Goal: Transaction & Acquisition: Purchase product/service

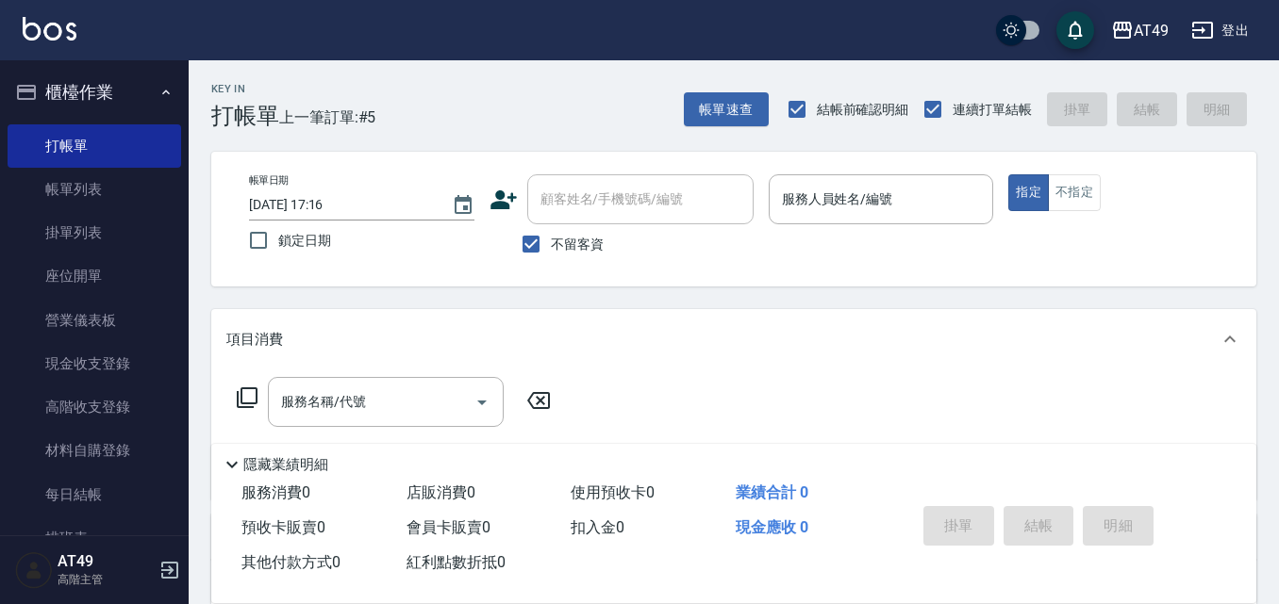
scroll to position [189, 0]
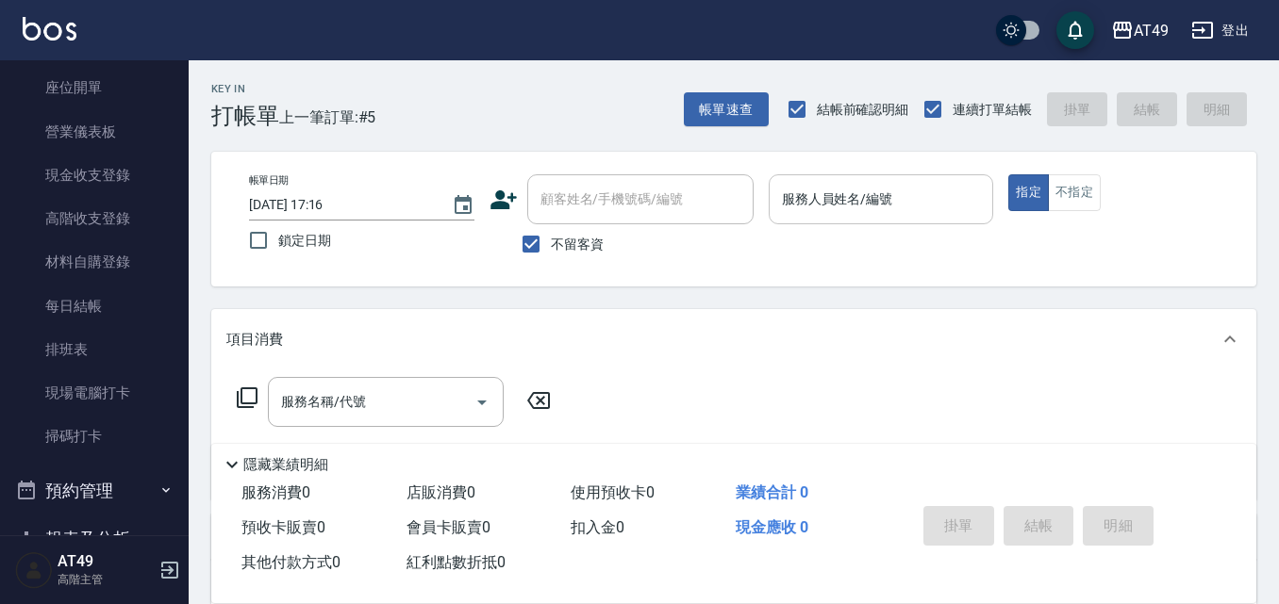
click at [857, 207] on input "服務人員姓名/編號" at bounding box center [881, 199] width 208 height 33
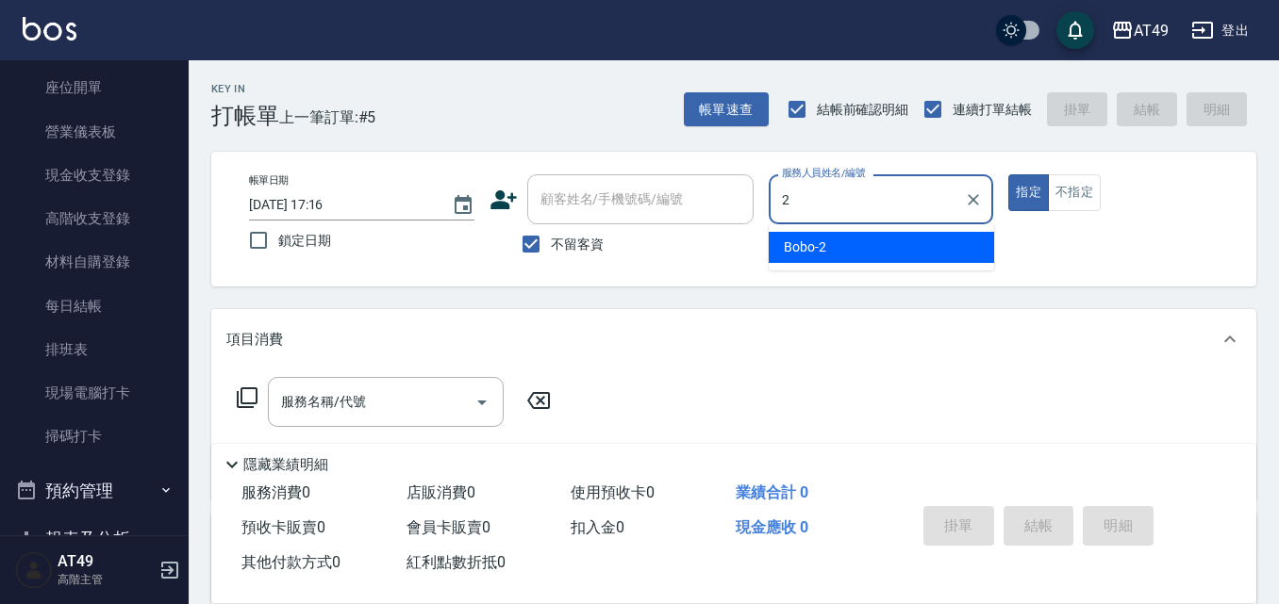
type input "Bobo-2"
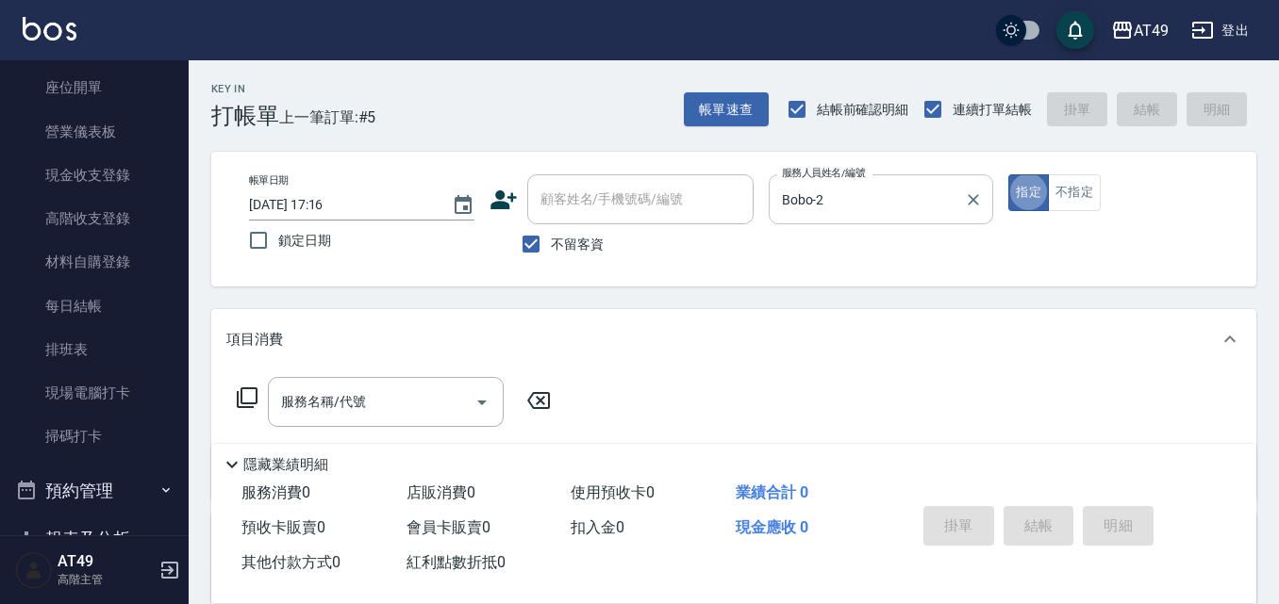
type button "true"
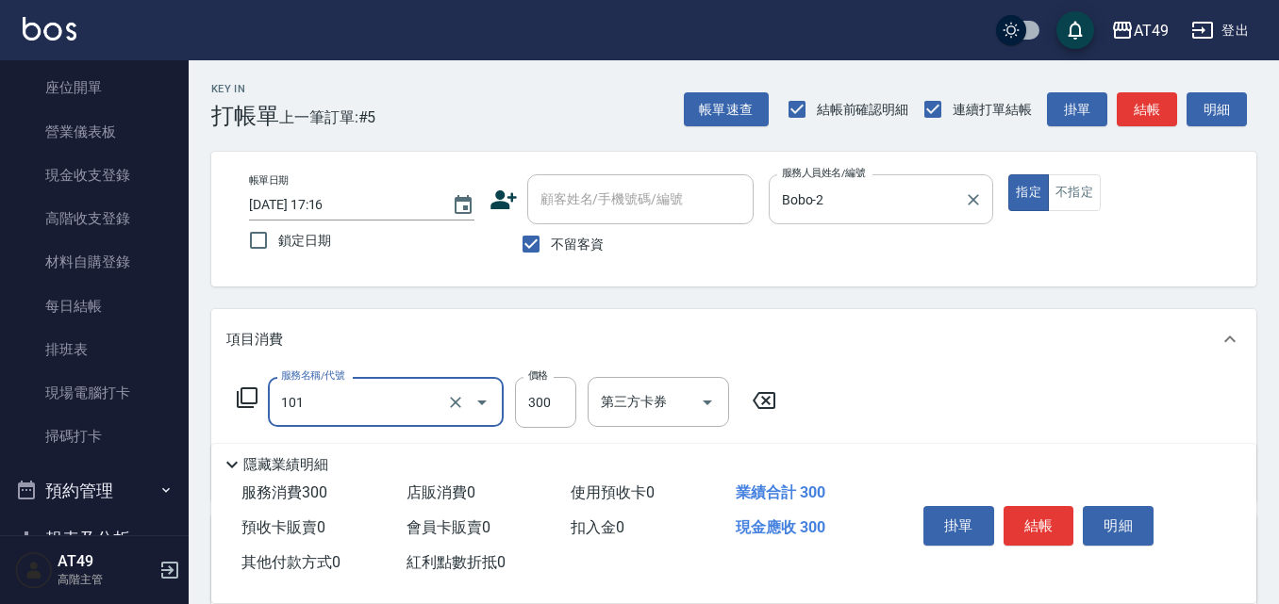
type input "一般洗髮(101)"
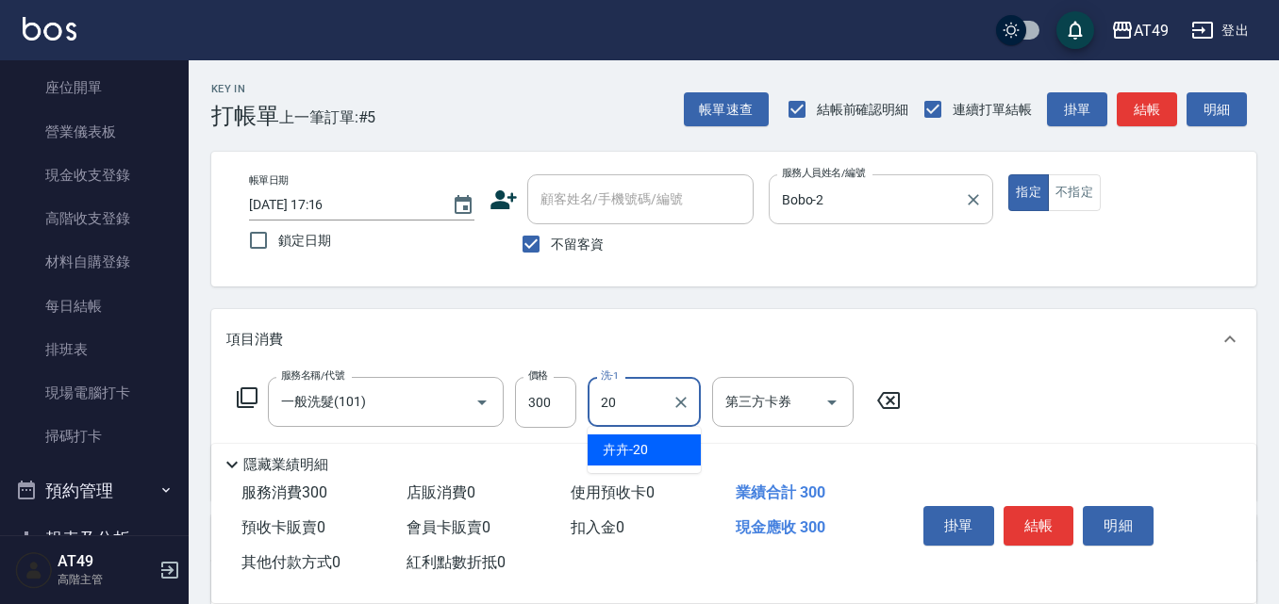
type input "卉卉-20"
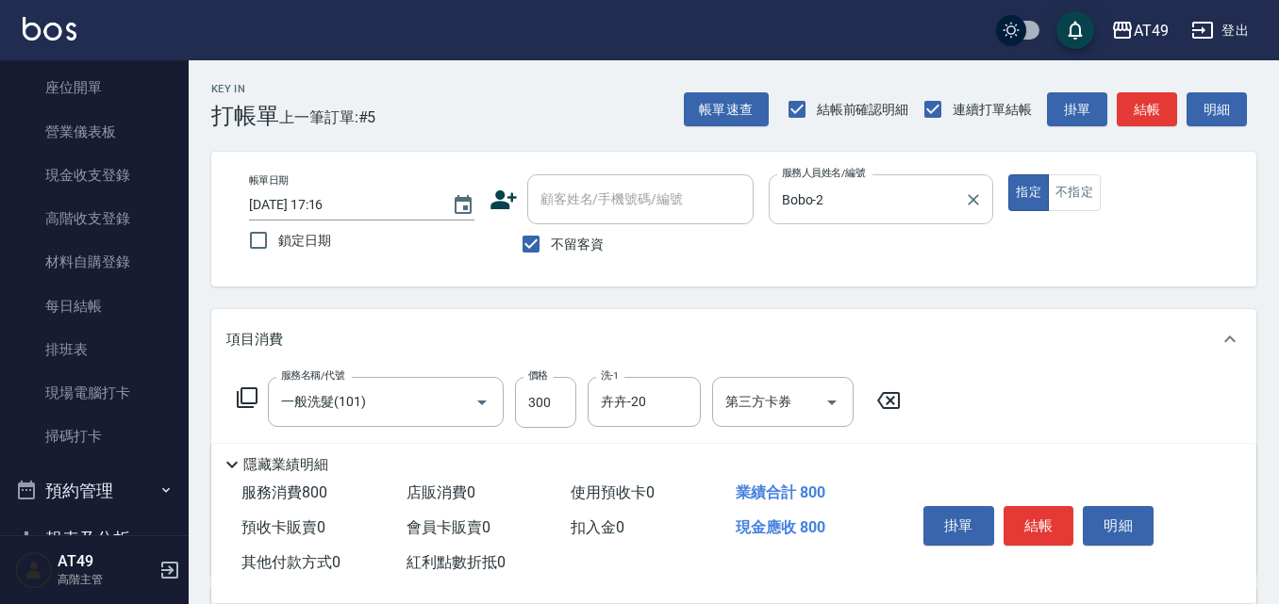
type input "精緻剪髮(201)"
click at [1020, 506] on button "結帳" at bounding box center [1038, 526] width 71 height 40
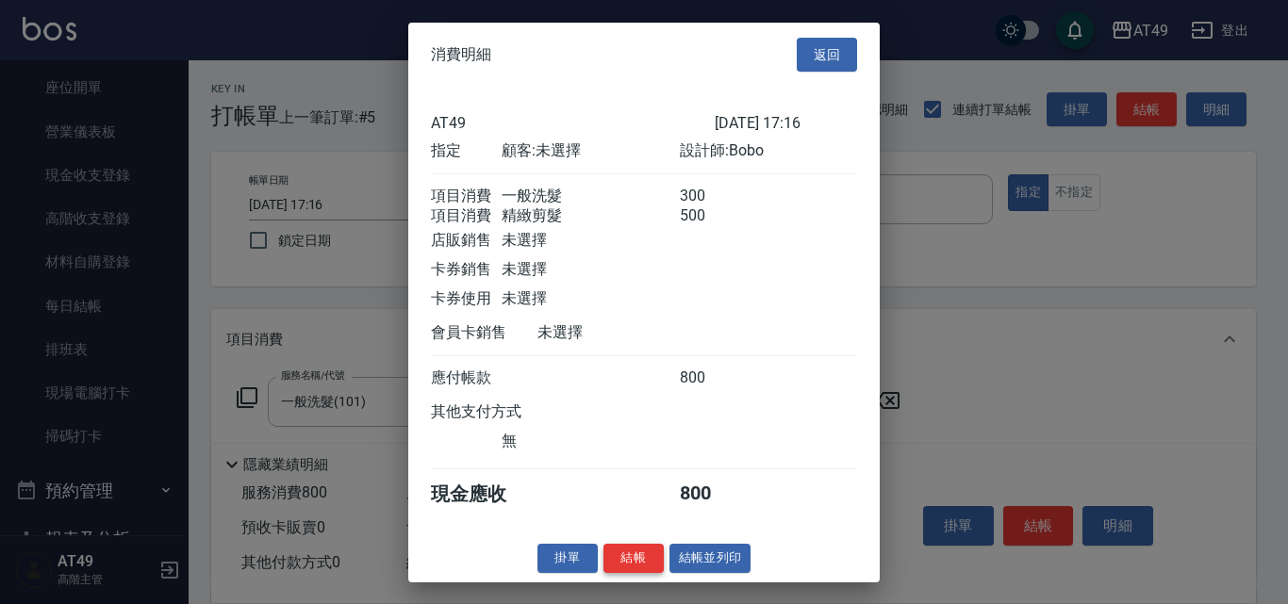
click at [655, 569] on button "結帳" at bounding box center [633, 558] width 60 height 29
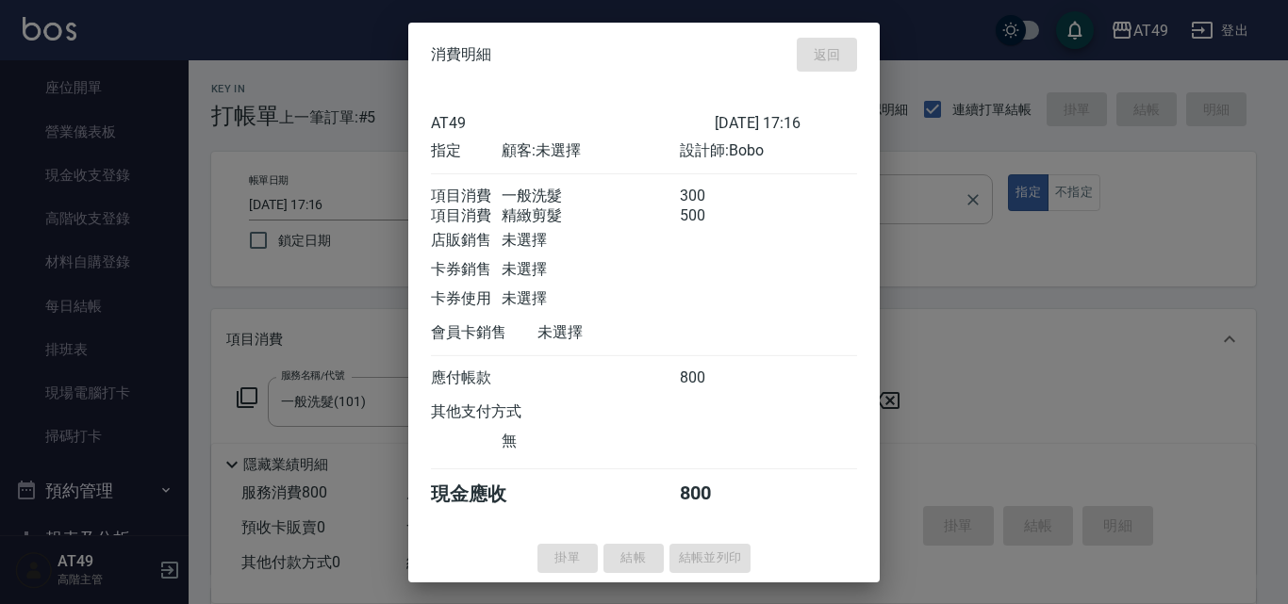
type input "[DATE] 20:13"
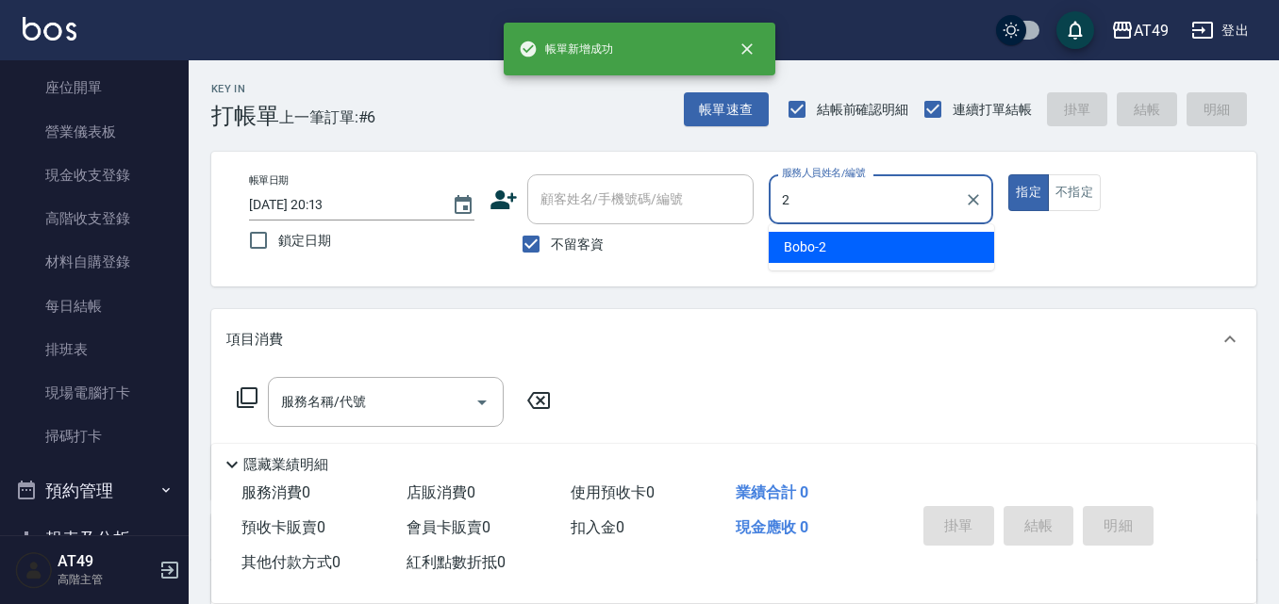
type input "Bobo-2"
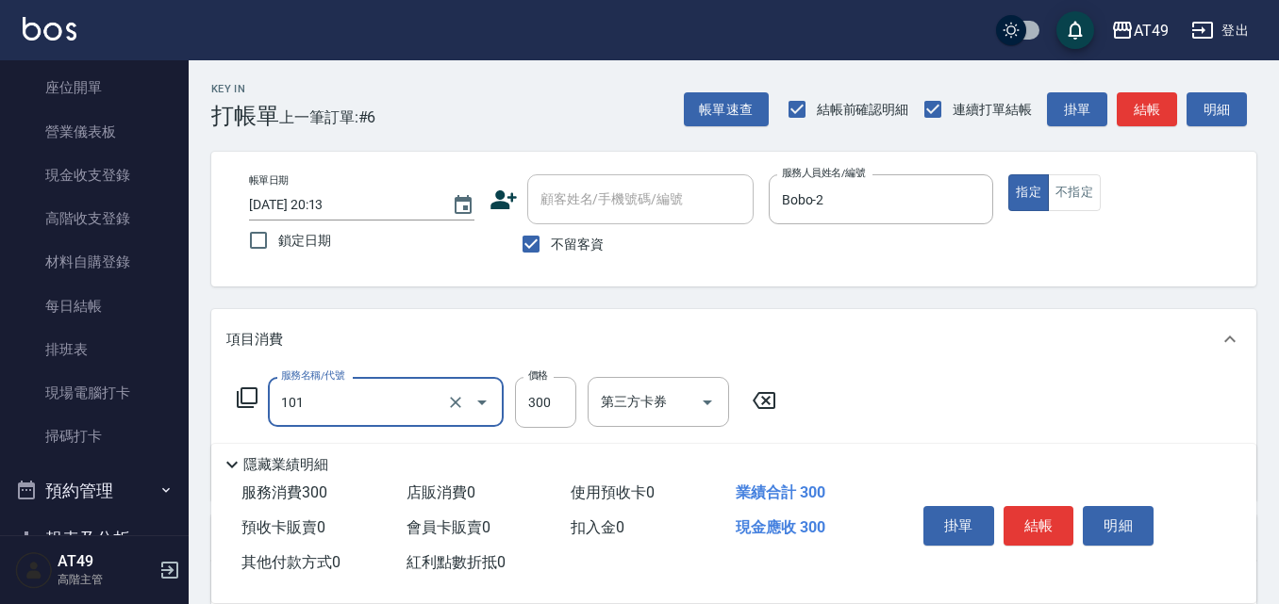
type input "一般洗髮(101)"
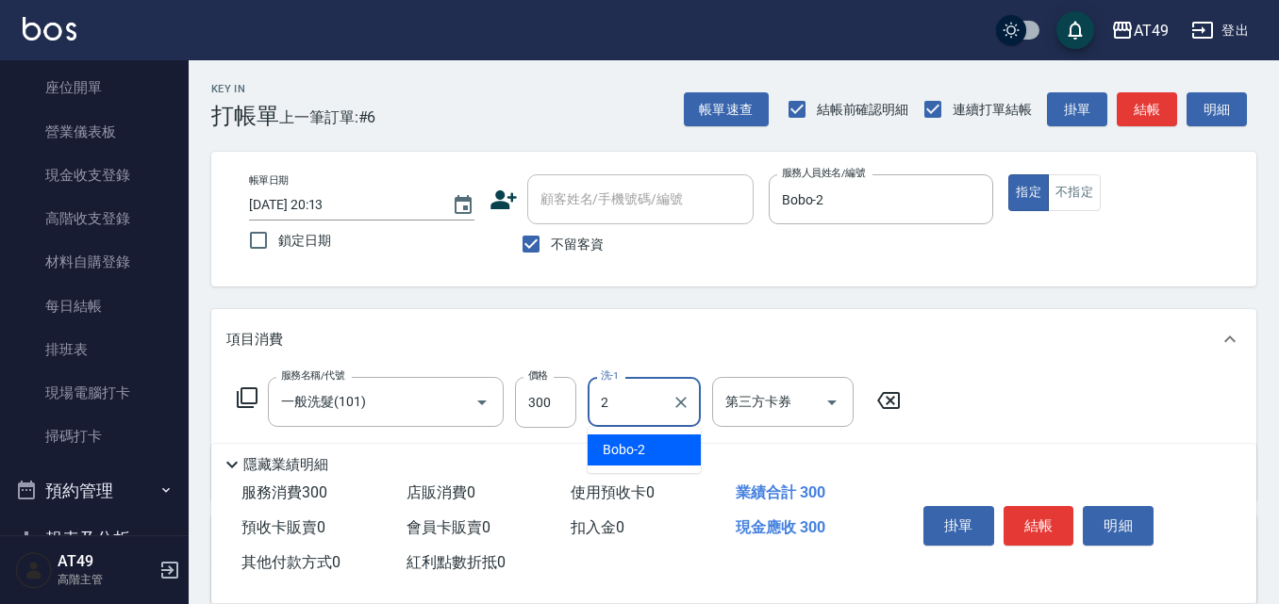
type input "Bobo-2"
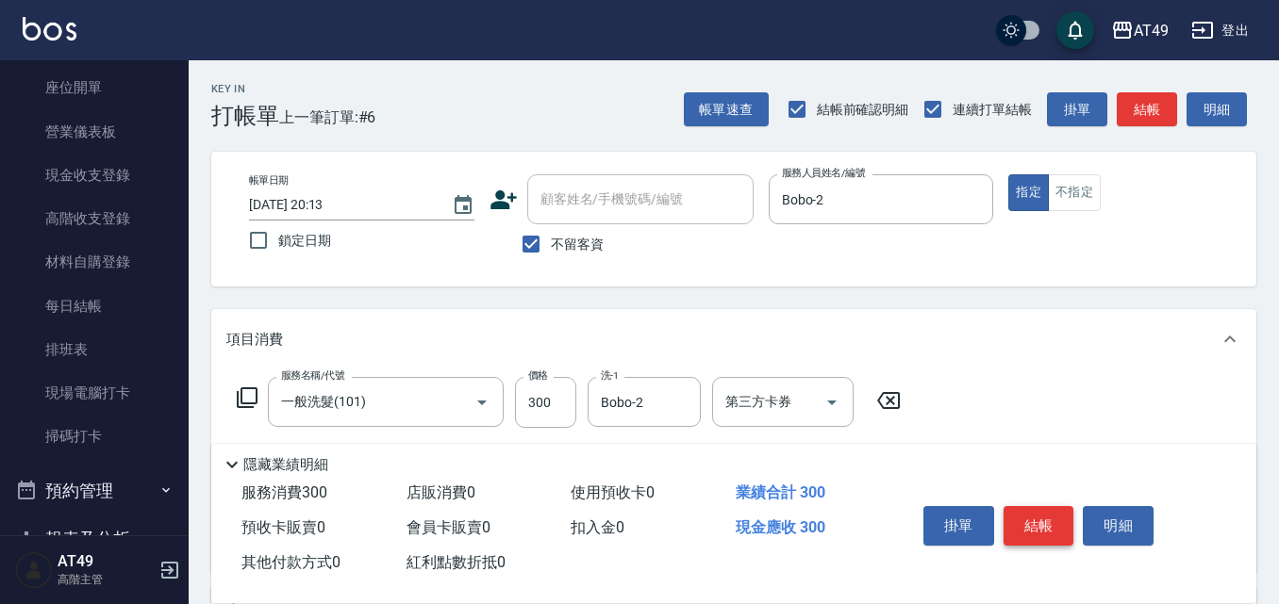
click at [1029, 514] on button "結帳" at bounding box center [1038, 526] width 71 height 40
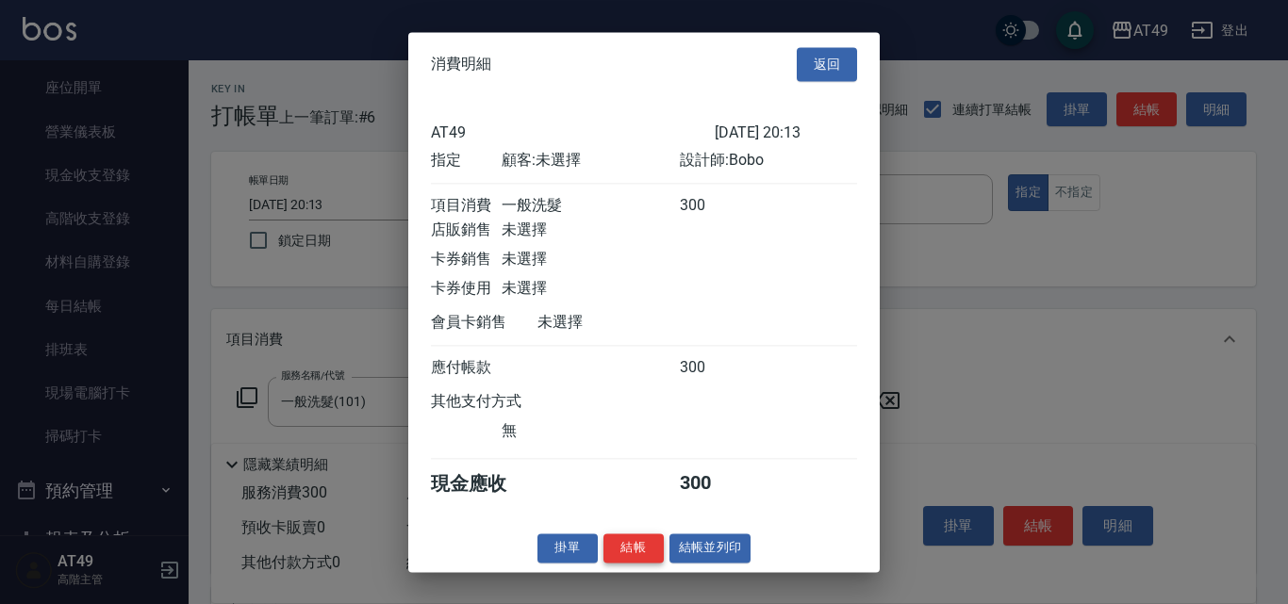
click at [628, 563] on button "結帳" at bounding box center [633, 548] width 60 height 29
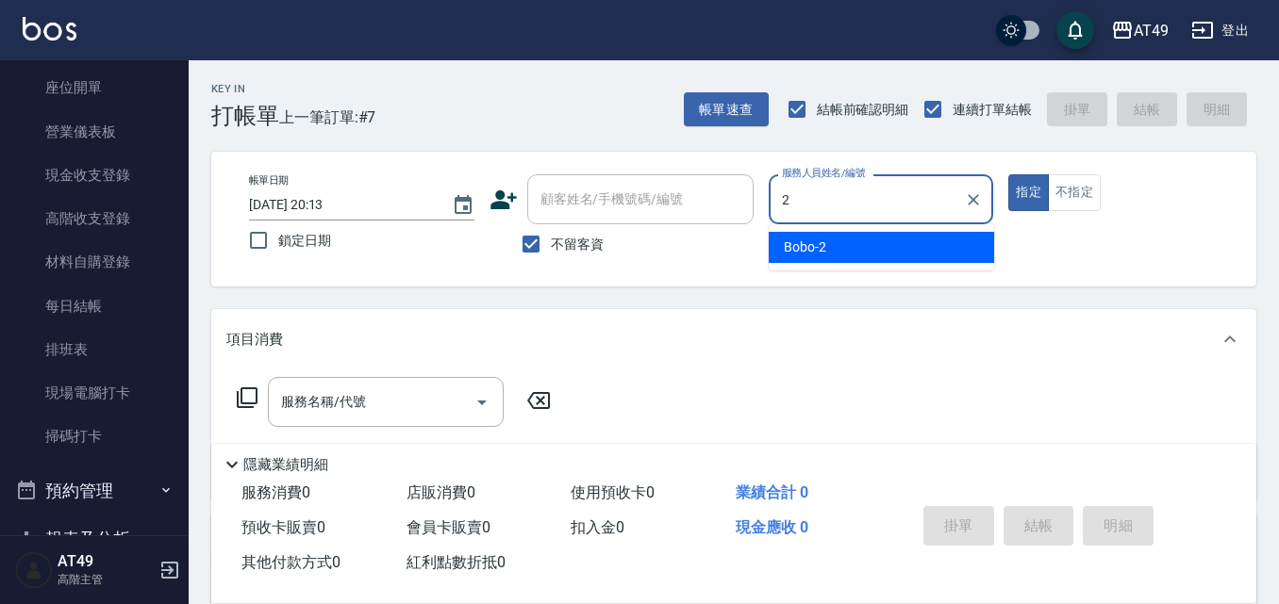
type input "Bobo-2"
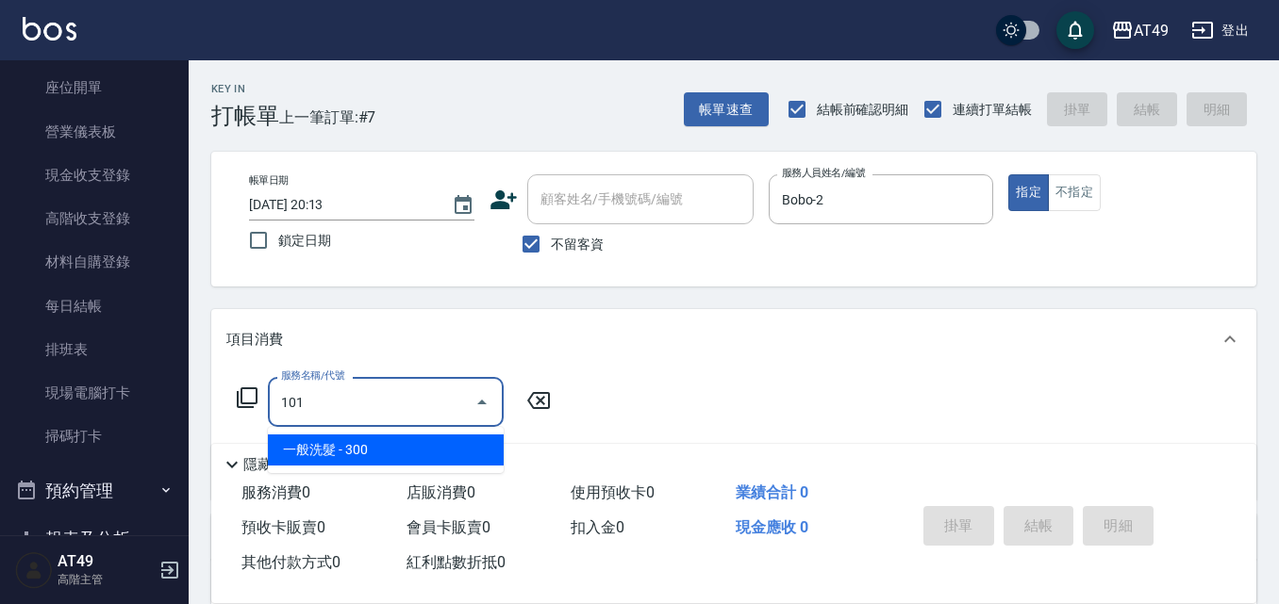
type input "一般洗髮(101)"
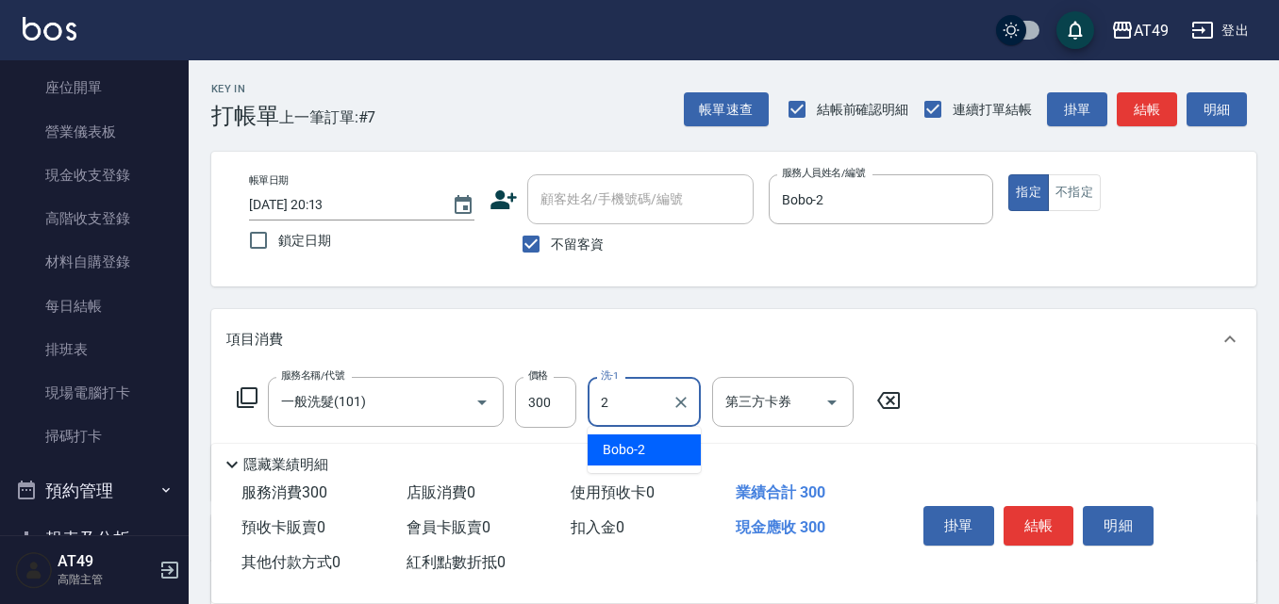
type input "Bobo-2"
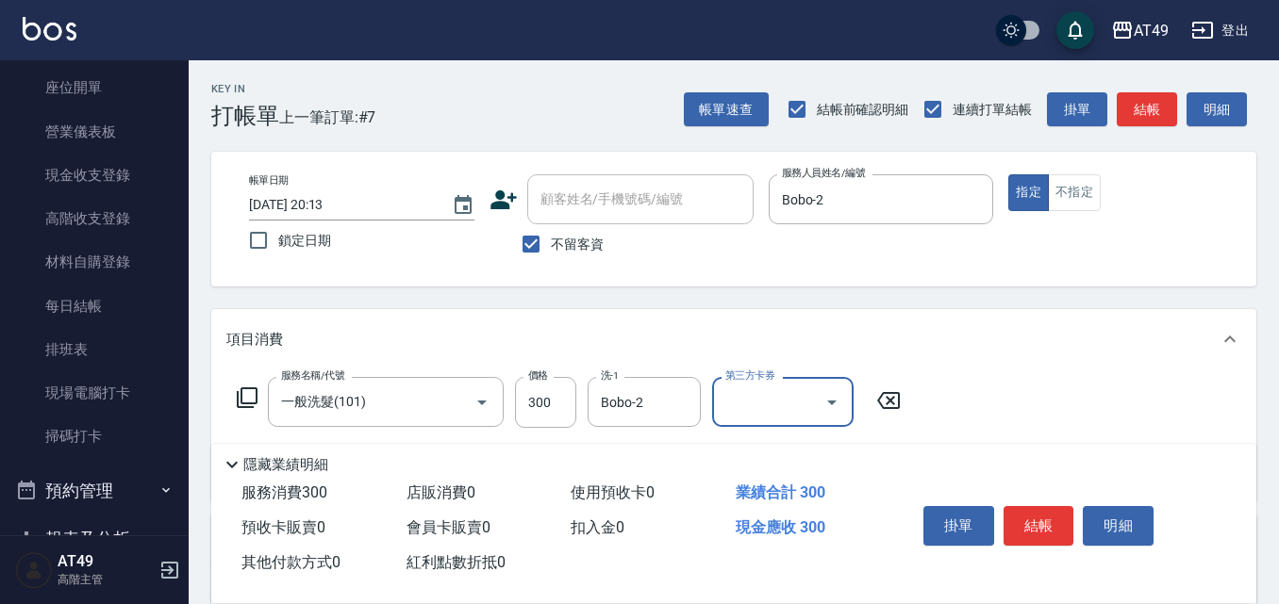
scroll to position [273, 0]
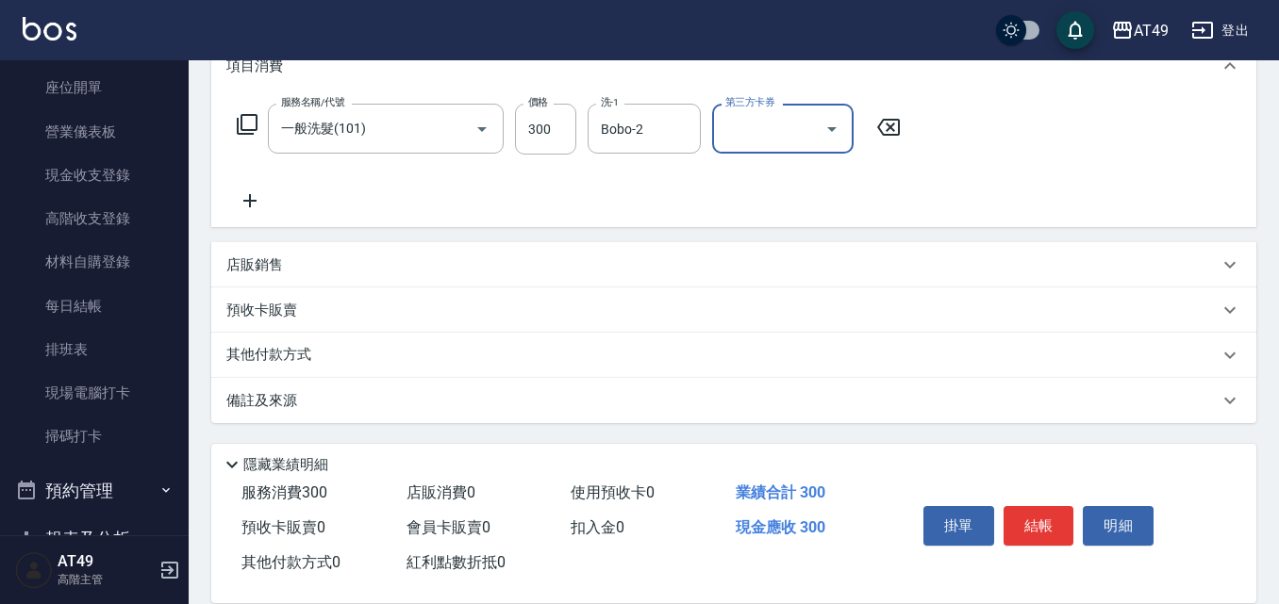
click at [249, 200] on icon at bounding box center [249, 201] width 47 height 23
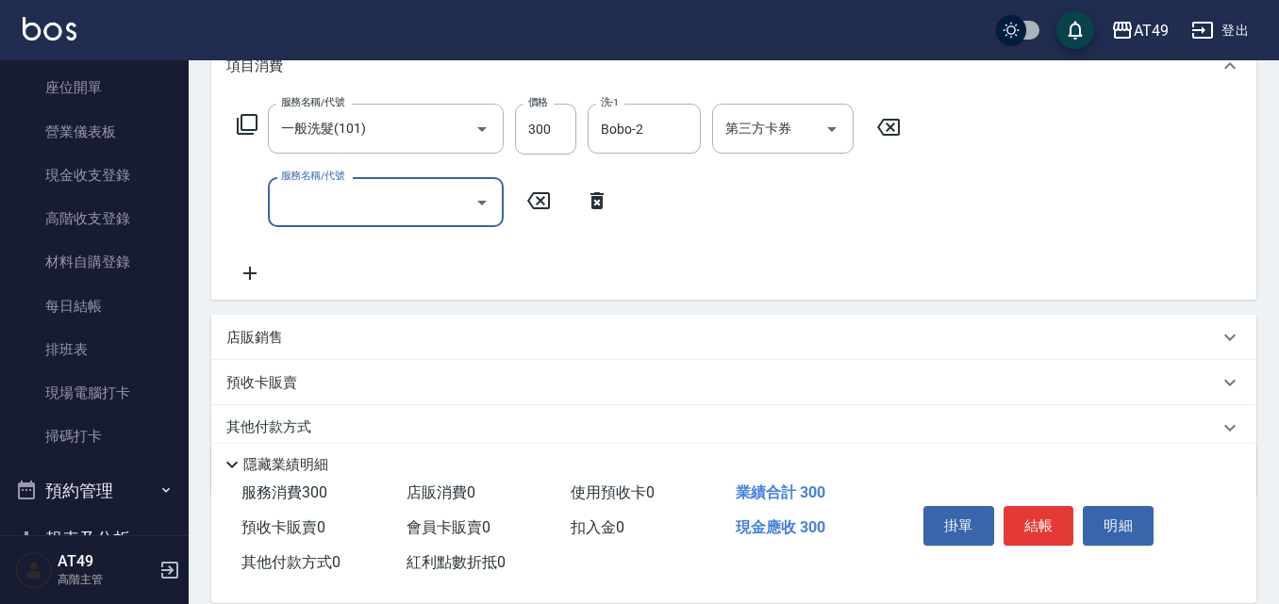
click at [315, 189] on input "服務名稱/代號" at bounding box center [371, 202] width 190 height 33
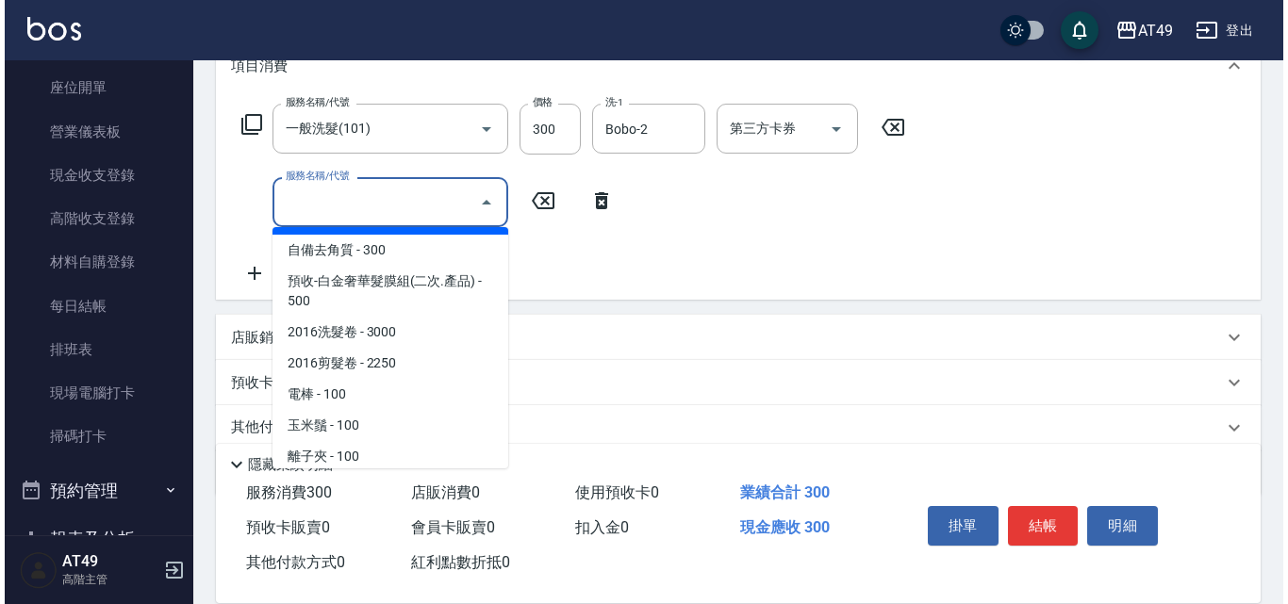
scroll to position [1287, 0]
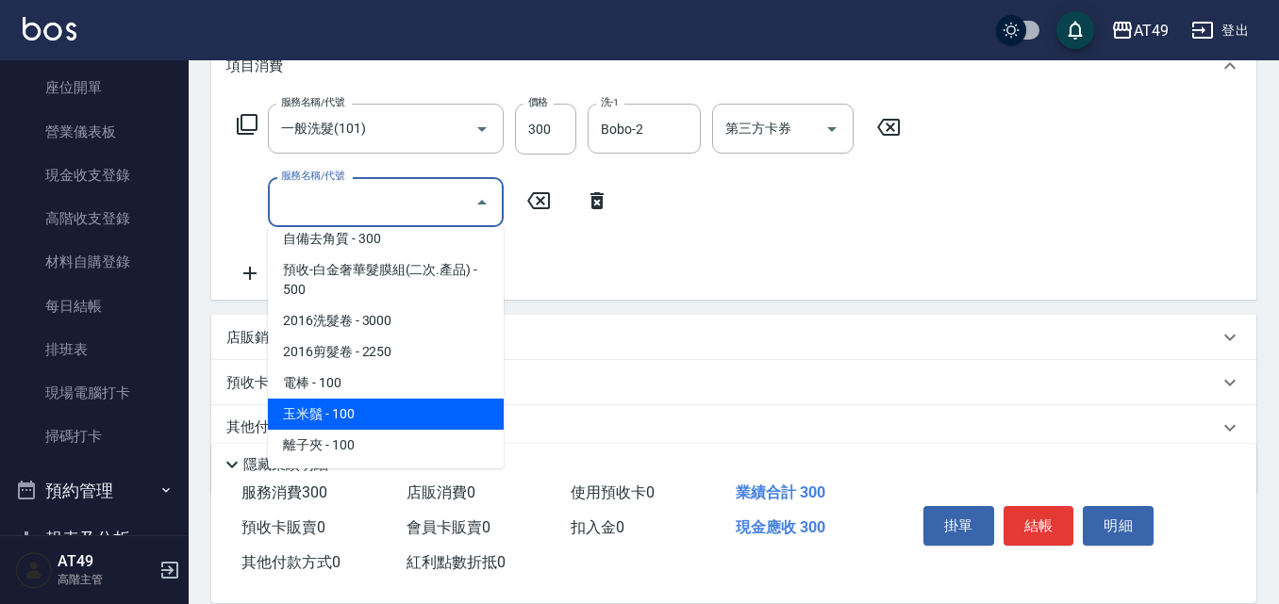
click at [429, 406] on span "玉米鬚 - 100" at bounding box center [386, 414] width 236 height 31
type input "玉米鬚(1302)"
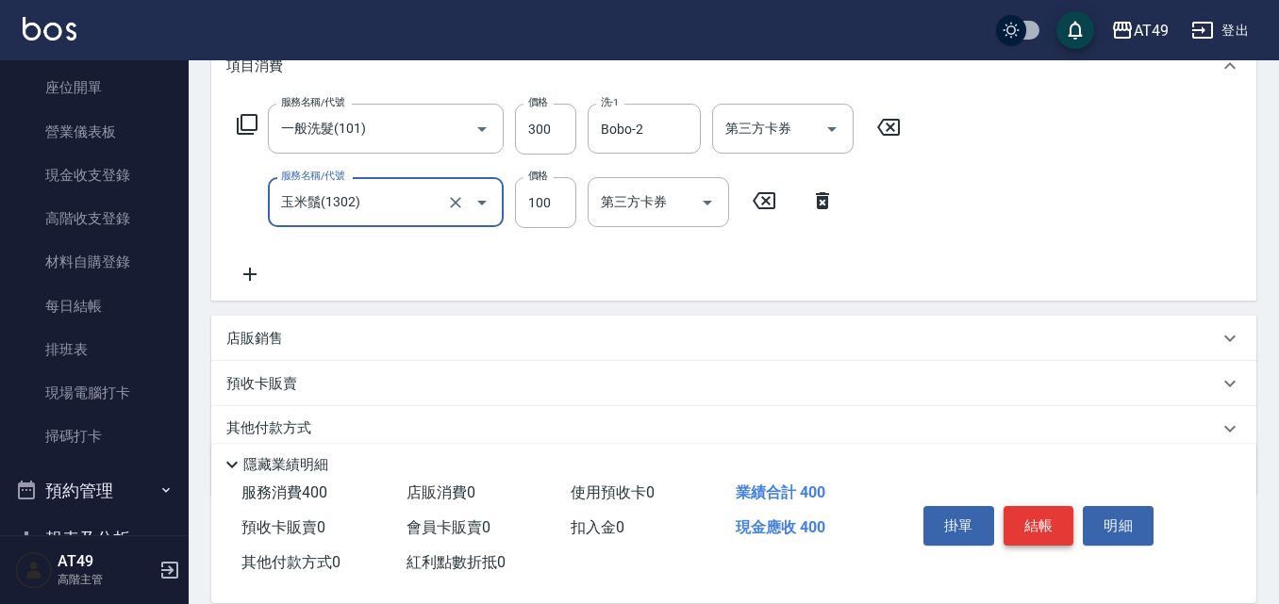
click at [1039, 519] on button "結帳" at bounding box center [1038, 526] width 71 height 40
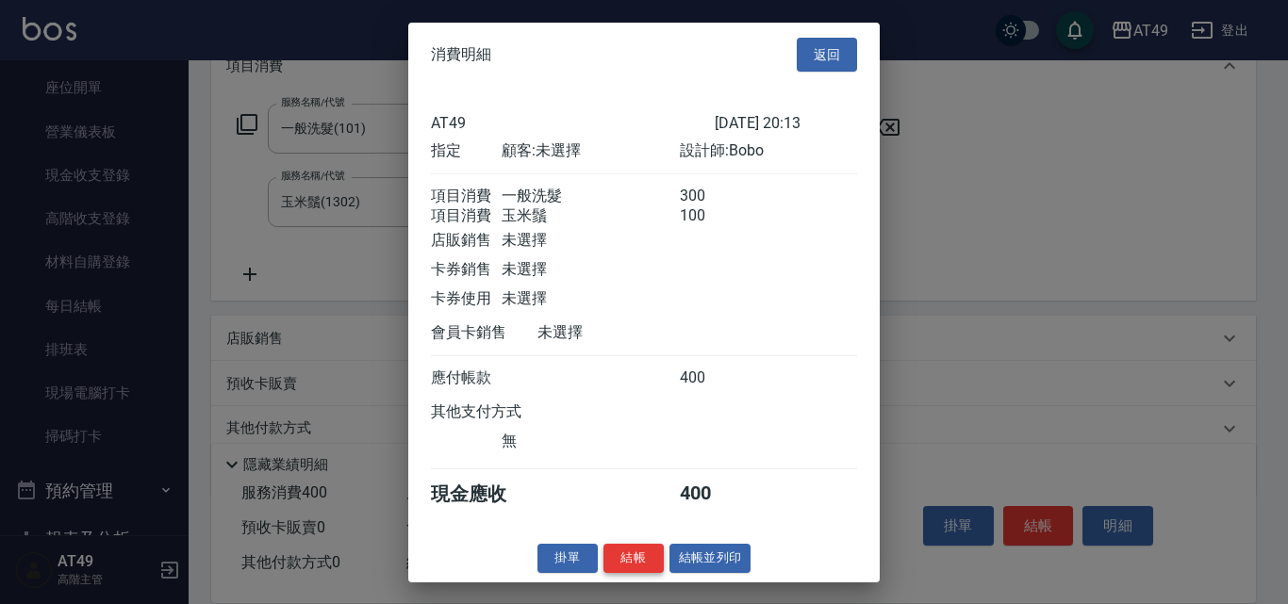
click at [647, 573] on button "結帳" at bounding box center [633, 558] width 60 height 29
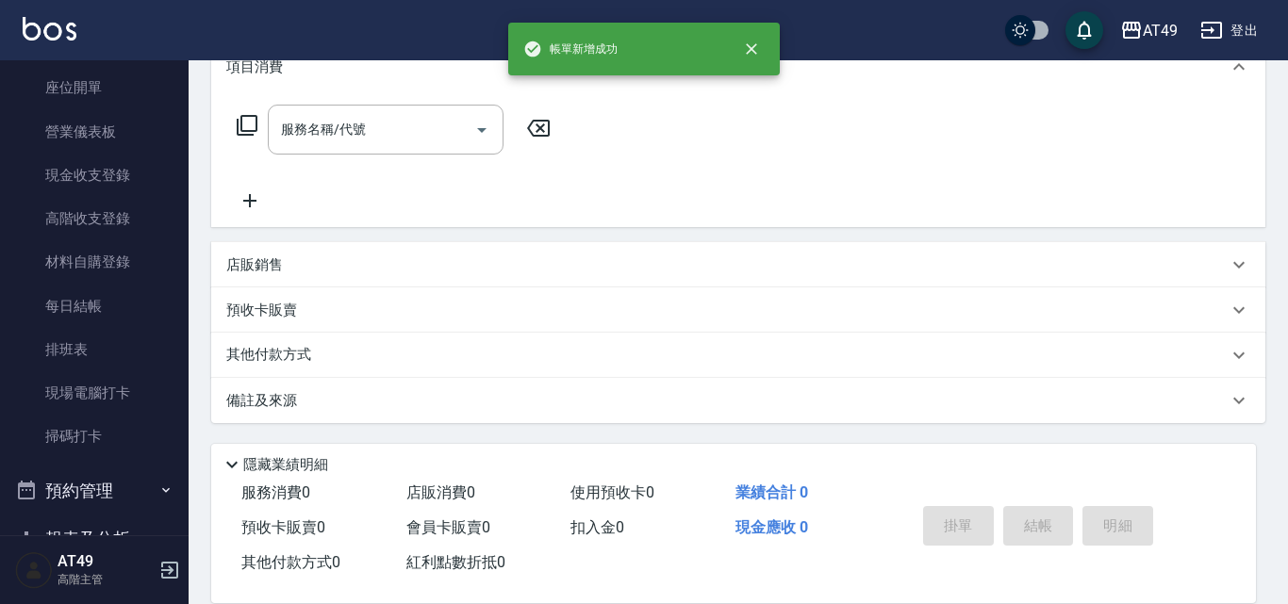
scroll to position [0, 0]
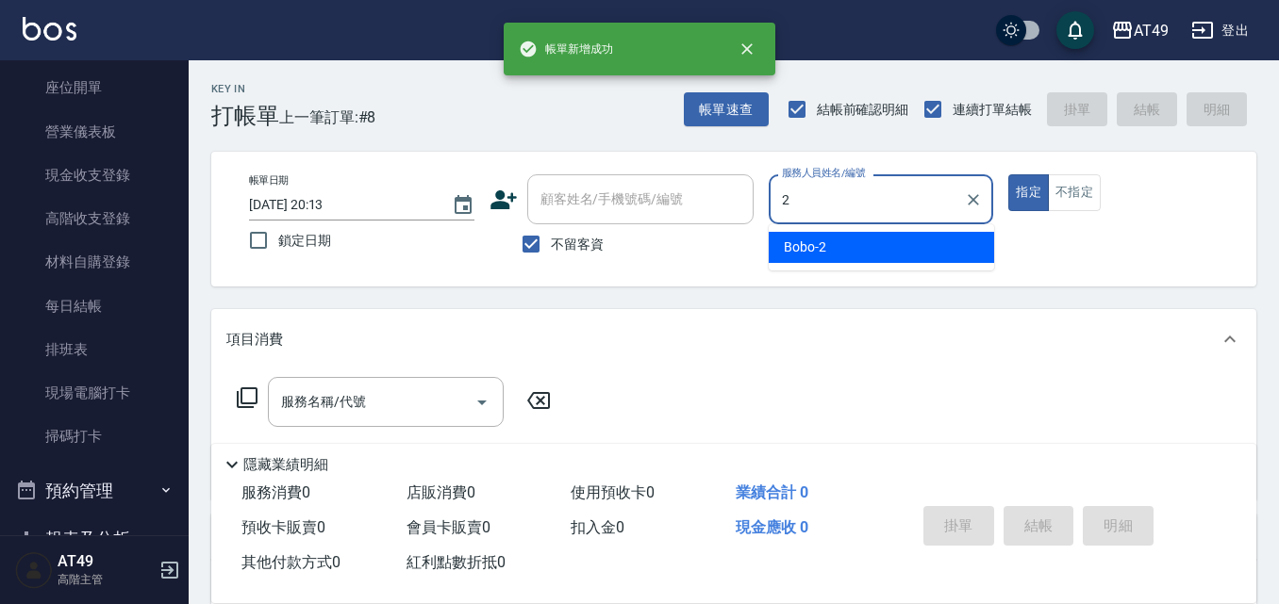
type input "Bobo-2"
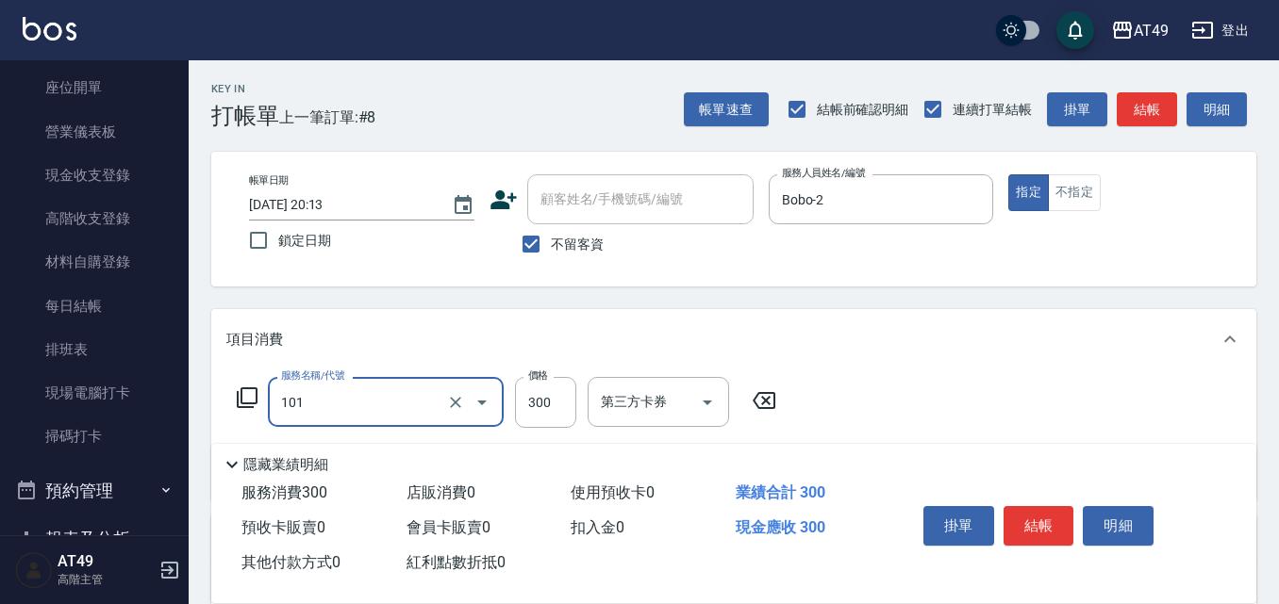
type input "一般洗髮(101)"
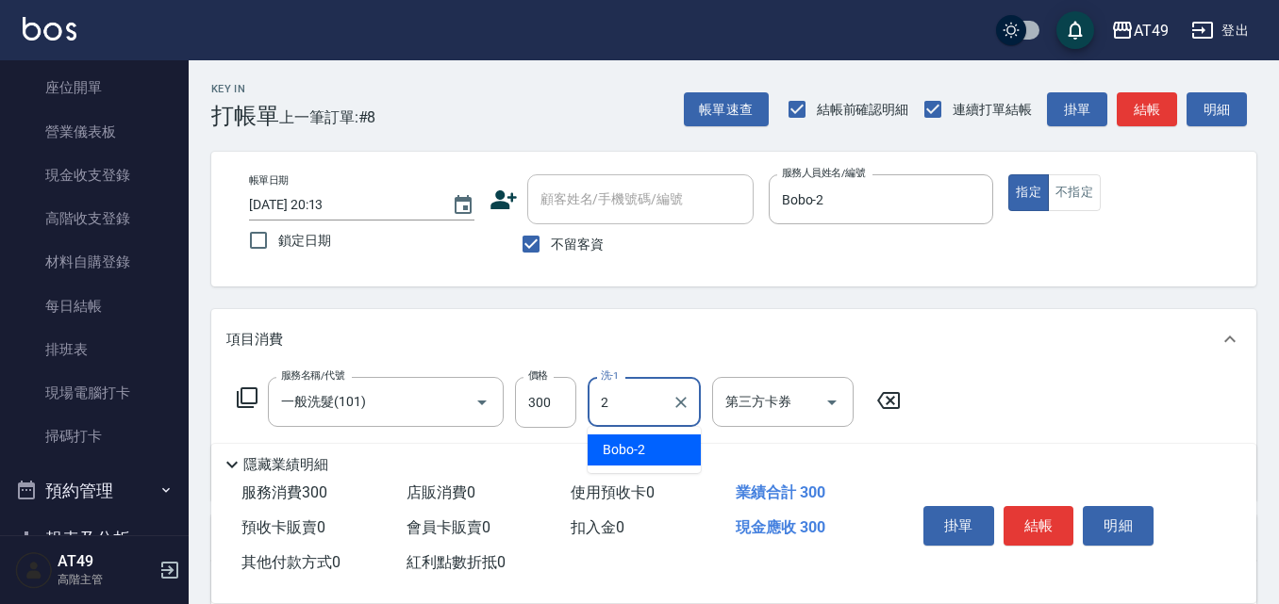
type input "Bobo-2"
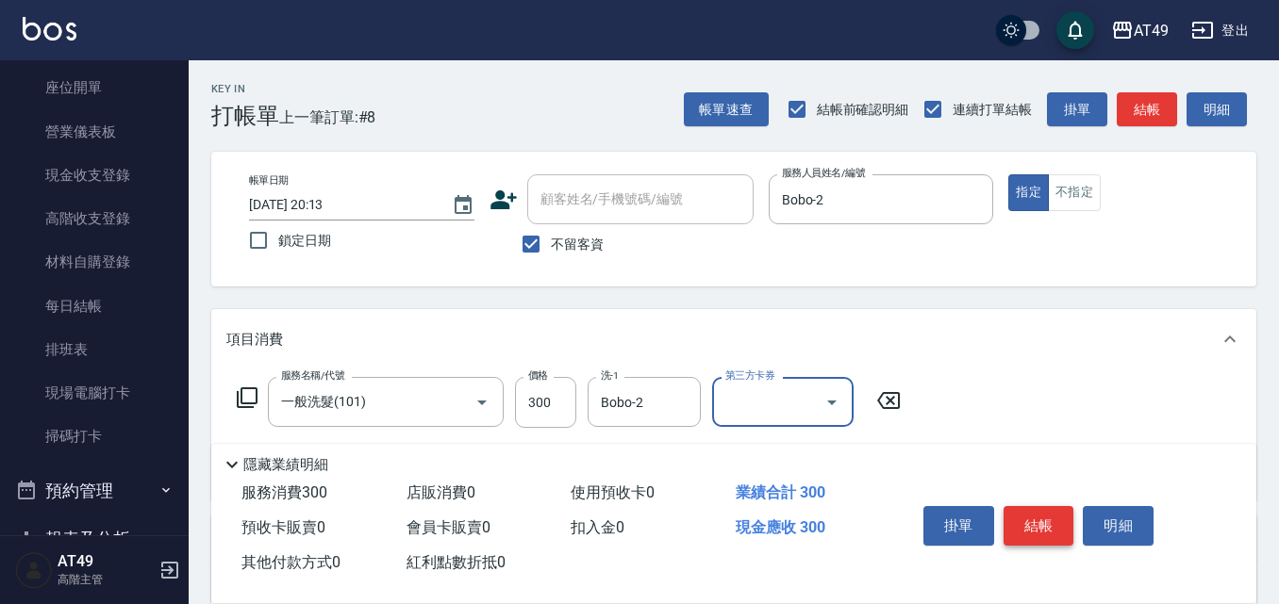
click at [1059, 506] on button "結帳" at bounding box center [1038, 526] width 71 height 40
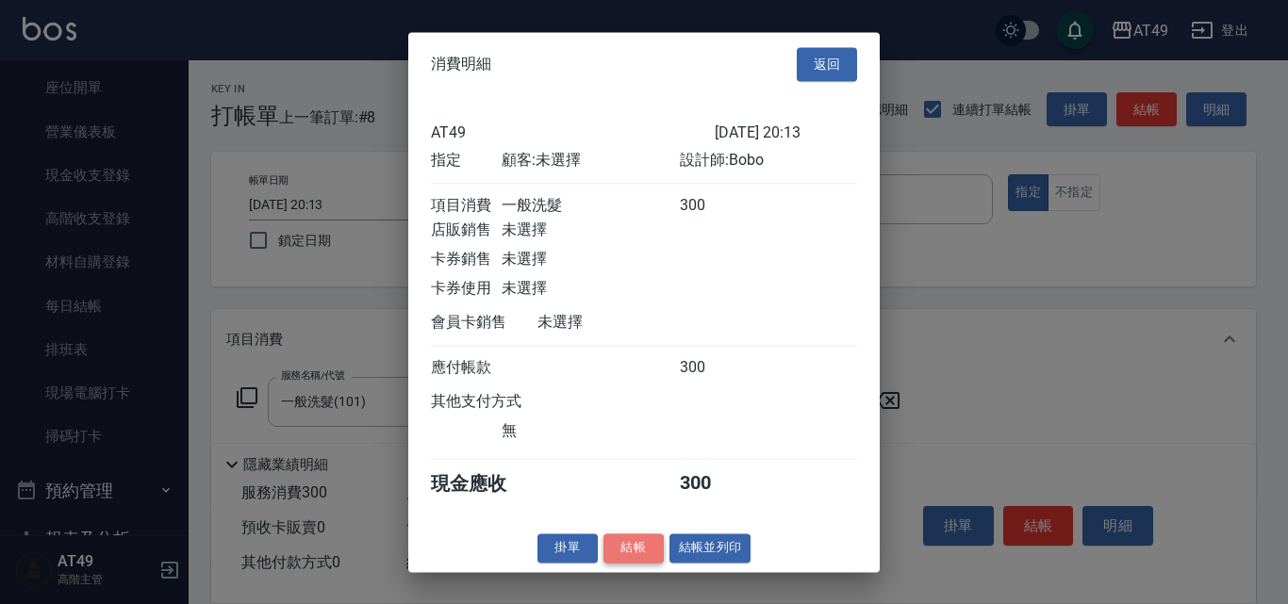
click at [632, 558] on button "結帳" at bounding box center [633, 548] width 60 height 29
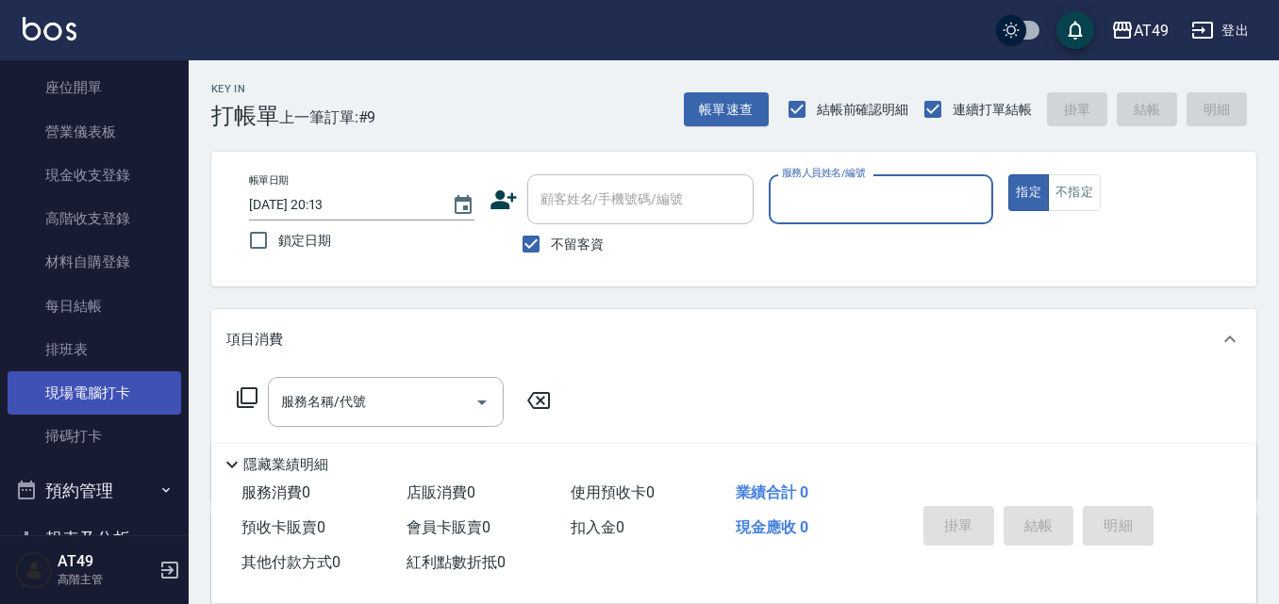
click at [135, 392] on link "現場電腦打卡" at bounding box center [94, 392] width 173 height 43
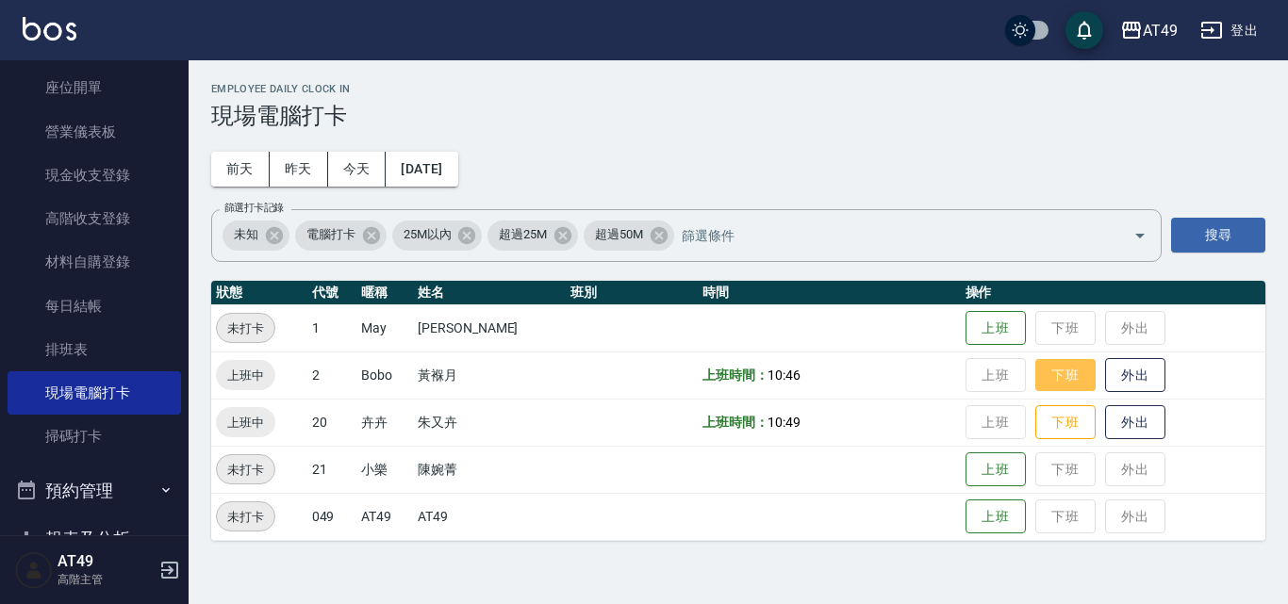
click at [1059, 363] on button "下班" at bounding box center [1065, 375] width 60 height 33
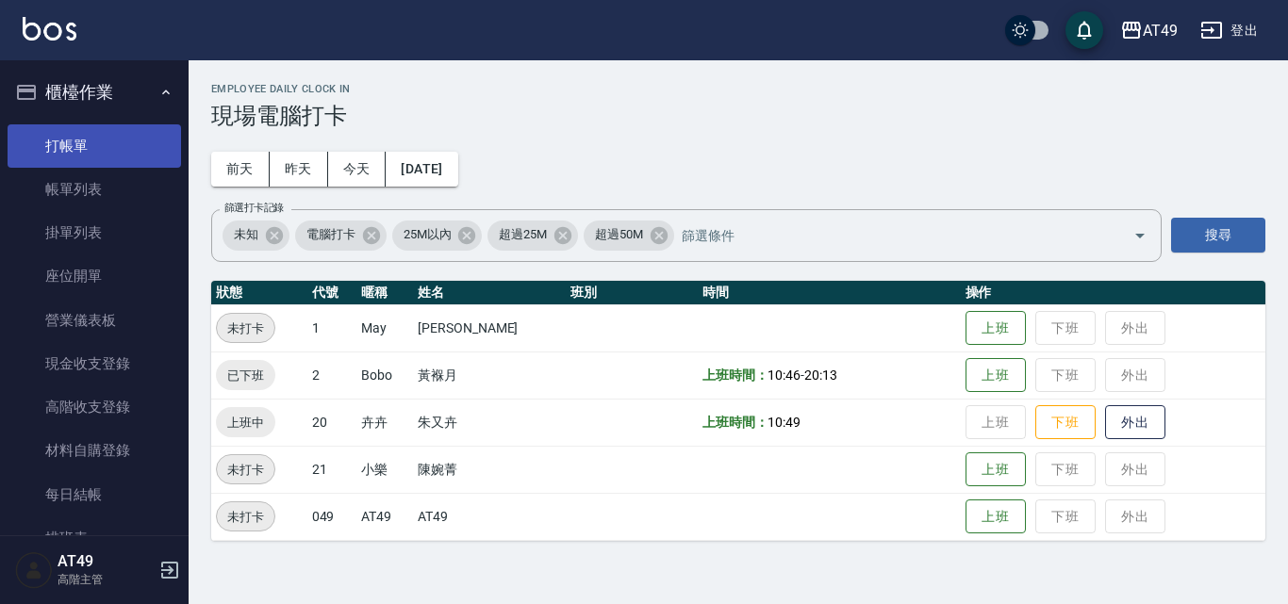
click at [72, 140] on link "打帳單" at bounding box center [94, 145] width 173 height 43
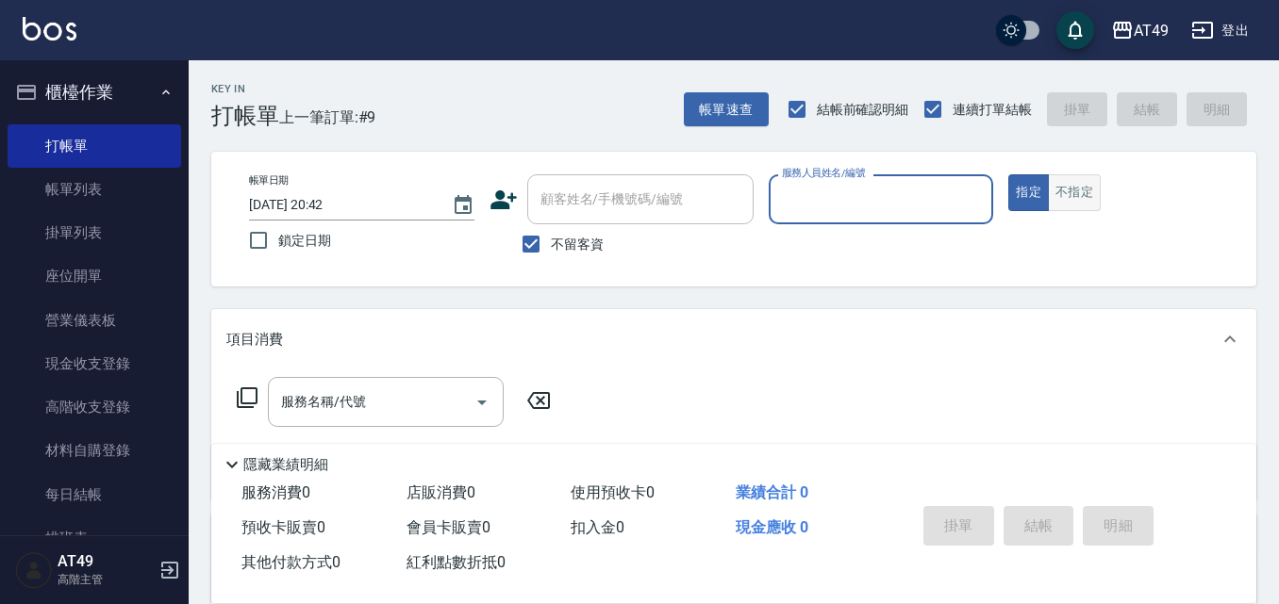
click at [1086, 203] on button "不指定" at bounding box center [1074, 192] width 53 height 37
click at [909, 216] on input "服務人員姓名/編號" at bounding box center [881, 199] width 208 height 33
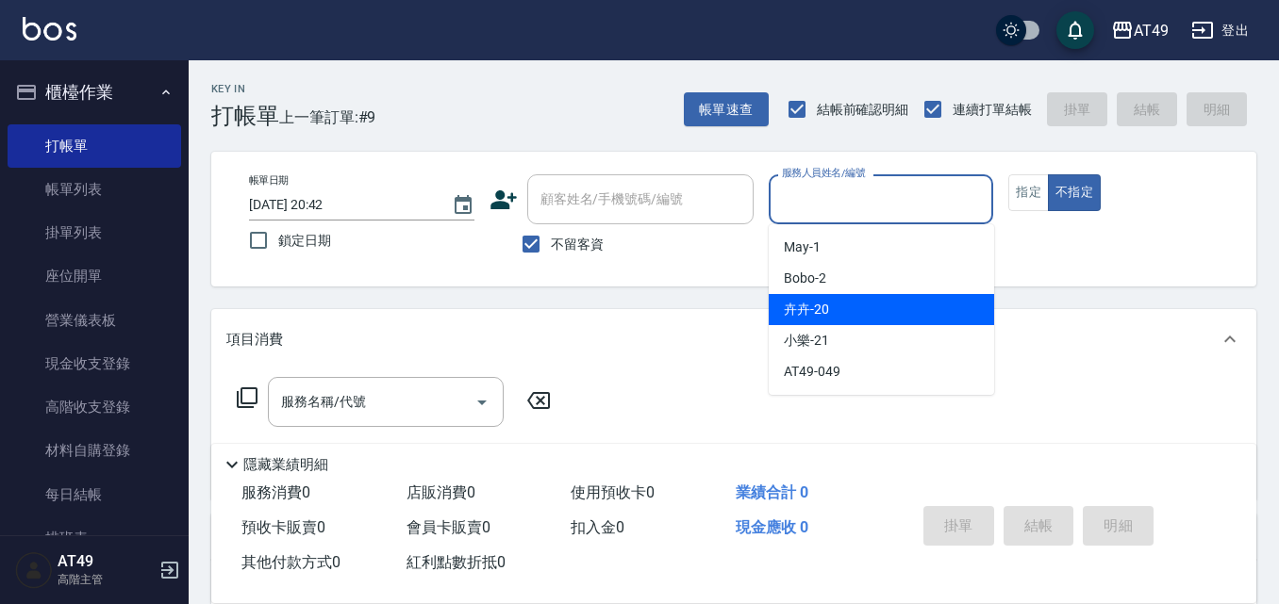
click at [866, 319] on div "卉卉 -20" at bounding box center [880, 309] width 225 height 31
type input "卉卉-20"
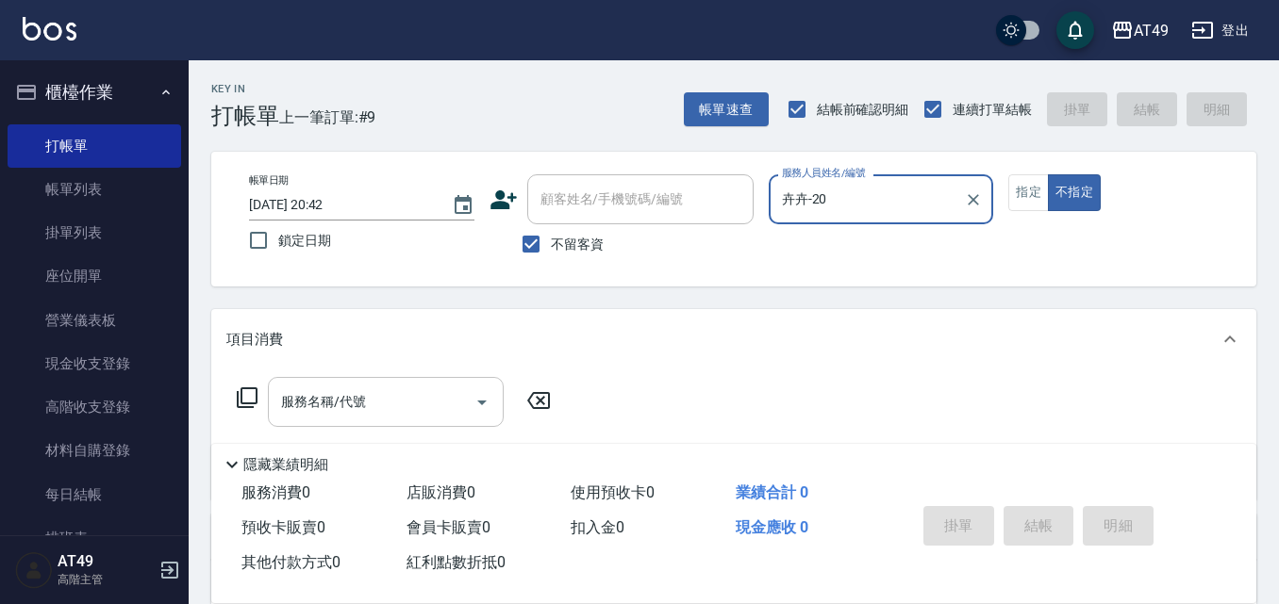
click at [376, 409] on input "服務名稱/代號" at bounding box center [371, 402] width 190 height 33
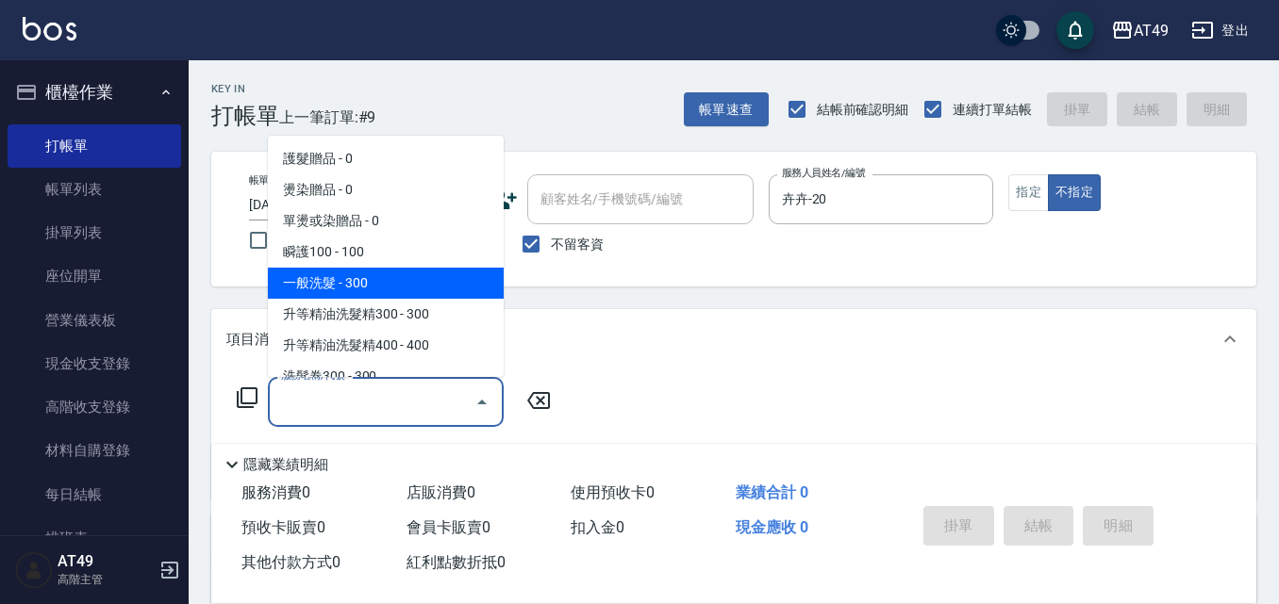
click at [331, 290] on span "一般洗髮 - 300" at bounding box center [386, 283] width 236 height 31
type input "一般洗髮(101)"
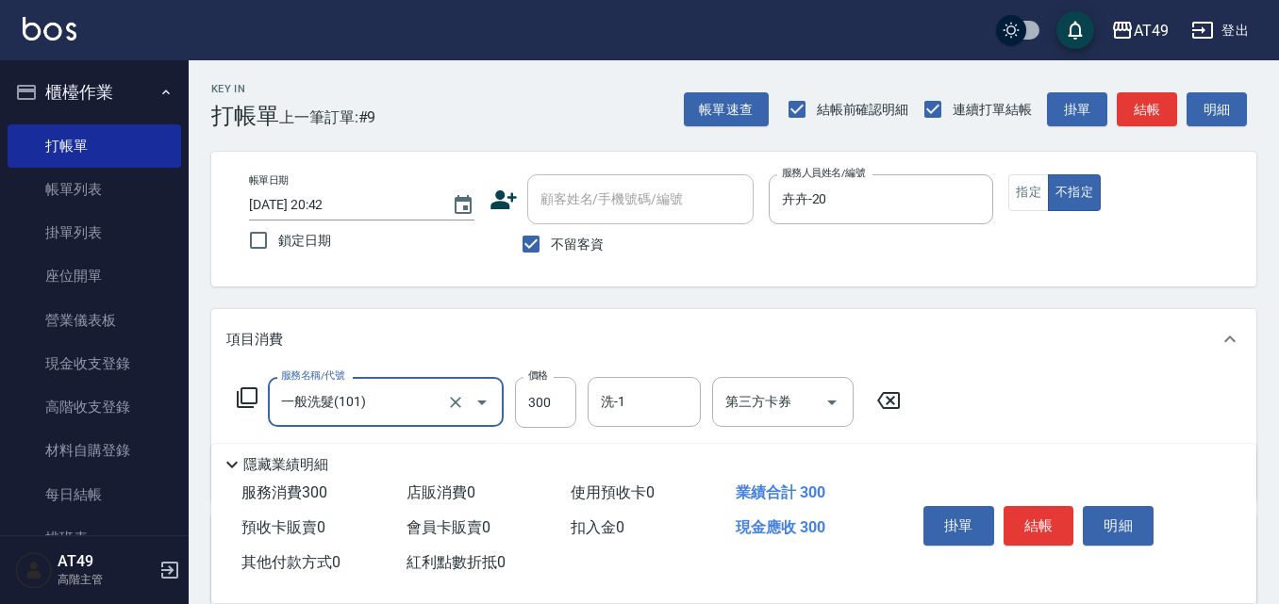
click at [261, 407] on div "服務名稱/代號 一般洗髮(101) 服務名稱/代號 價格 300 價格 洗-1 洗-1 第三方卡券 第三方卡券" at bounding box center [568, 402] width 685 height 51
click at [242, 404] on icon at bounding box center [247, 398] width 21 height 21
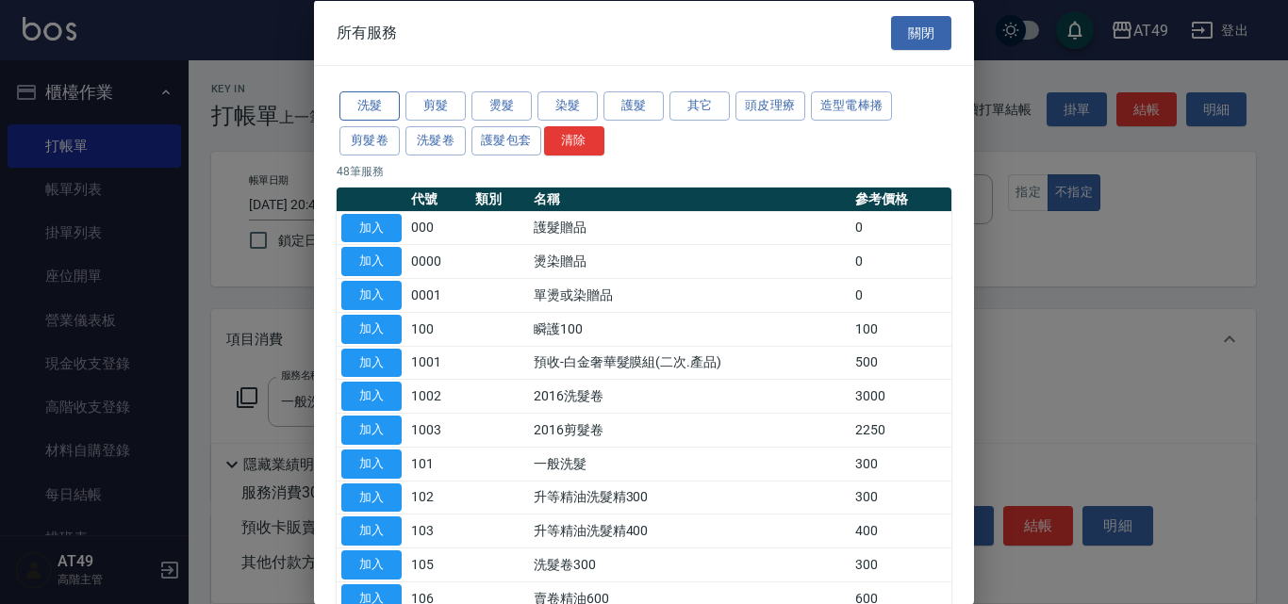
click at [374, 119] on button "洗髮" at bounding box center [369, 105] width 60 height 29
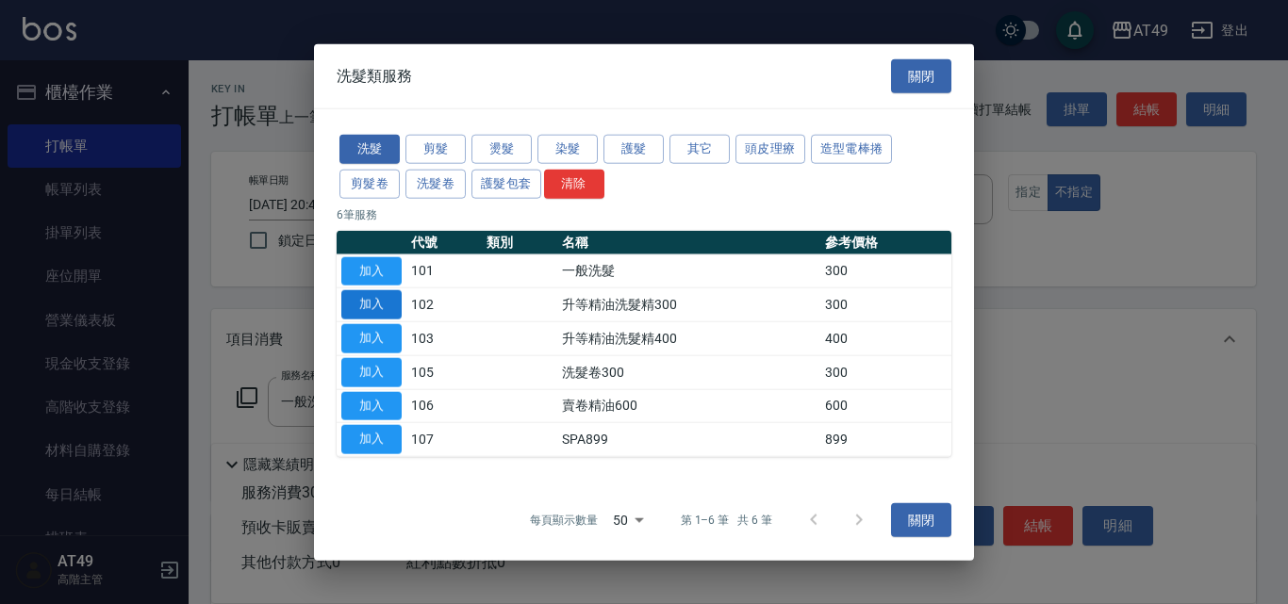
click at [372, 309] on button "加入" at bounding box center [371, 304] width 60 height 29
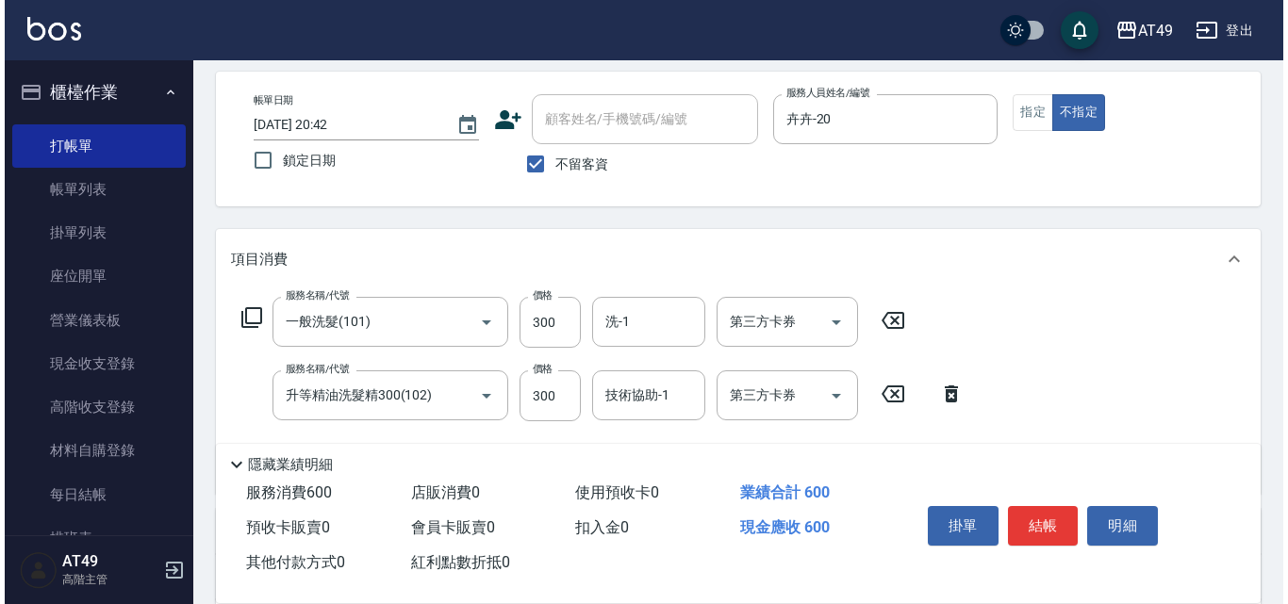
scroll to position [189, 0]
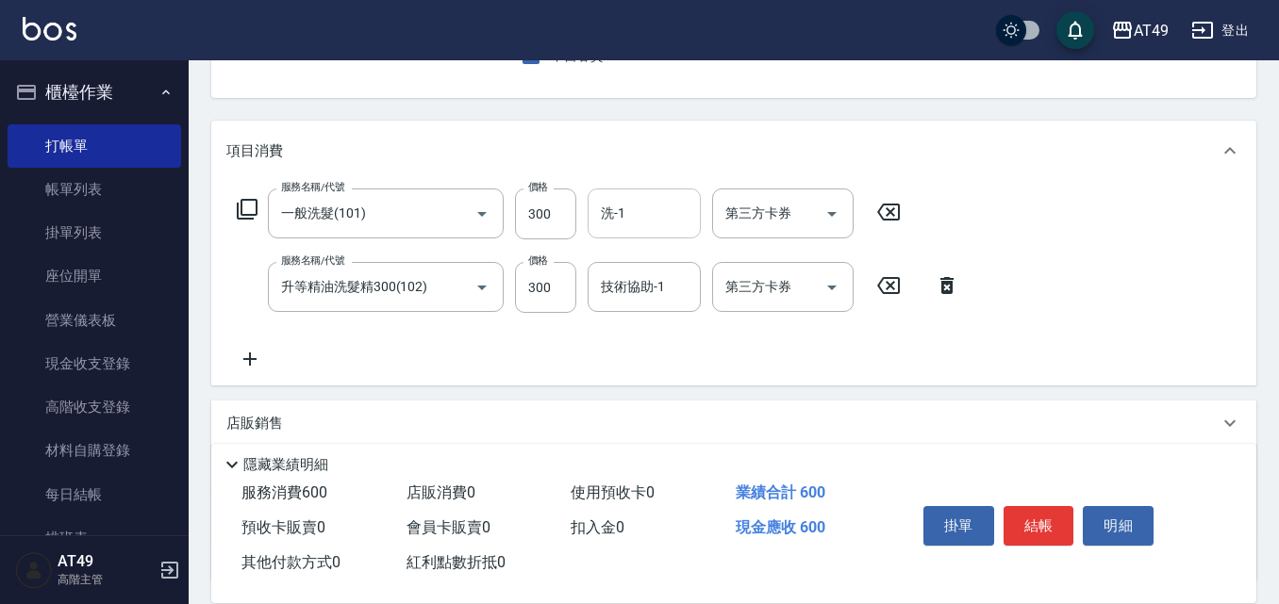
click at [698, 221] on div "洗-1" at bounding box center [643, 214] width 113 height 50
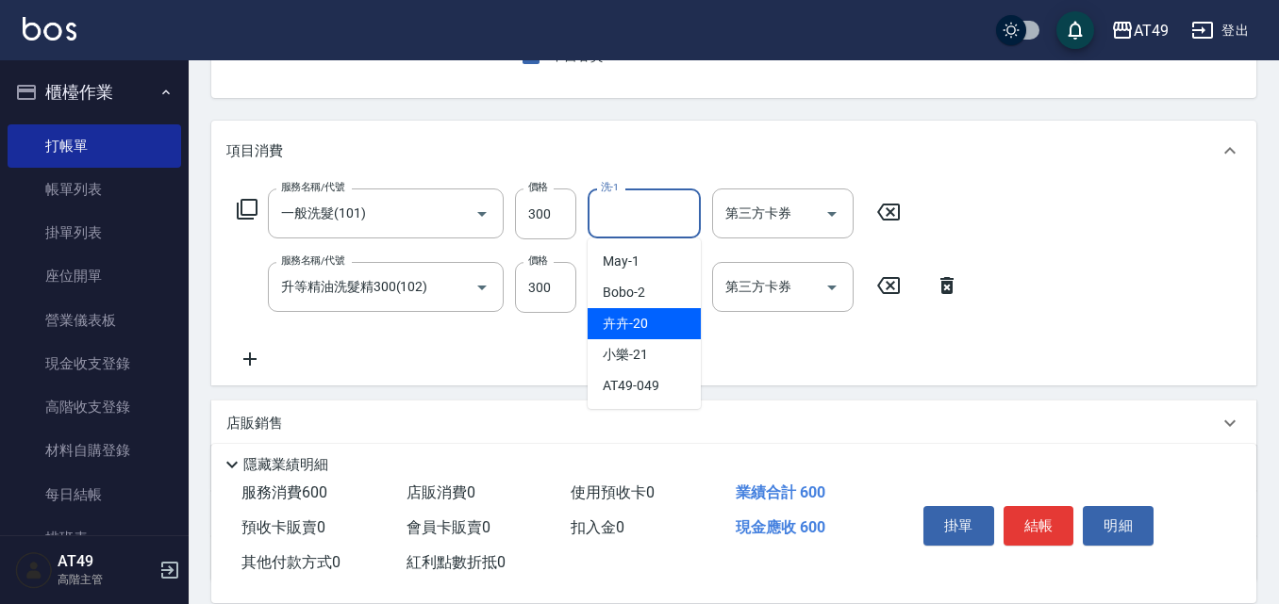
click at [670, 311] on div "卉卉 -20" at bounding box center [643, 323] width 113 height 31
type input "卉卉-20"
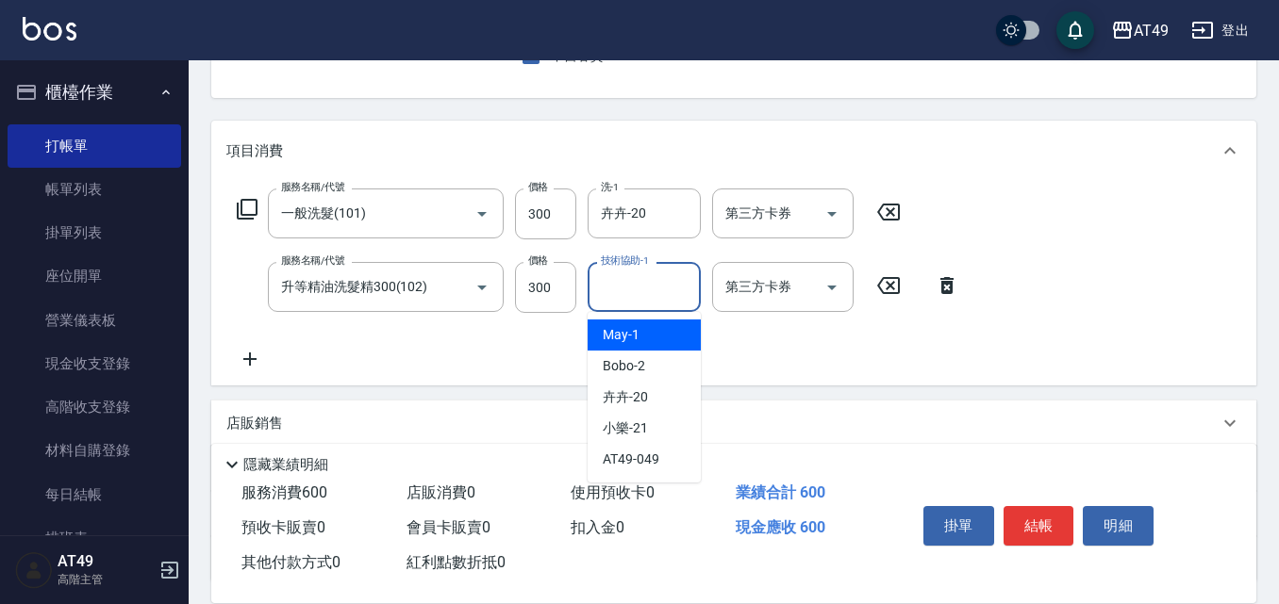
click at [652, 288] on input "技術協助-1" at bounding box center [644, 287] width 96 height 33
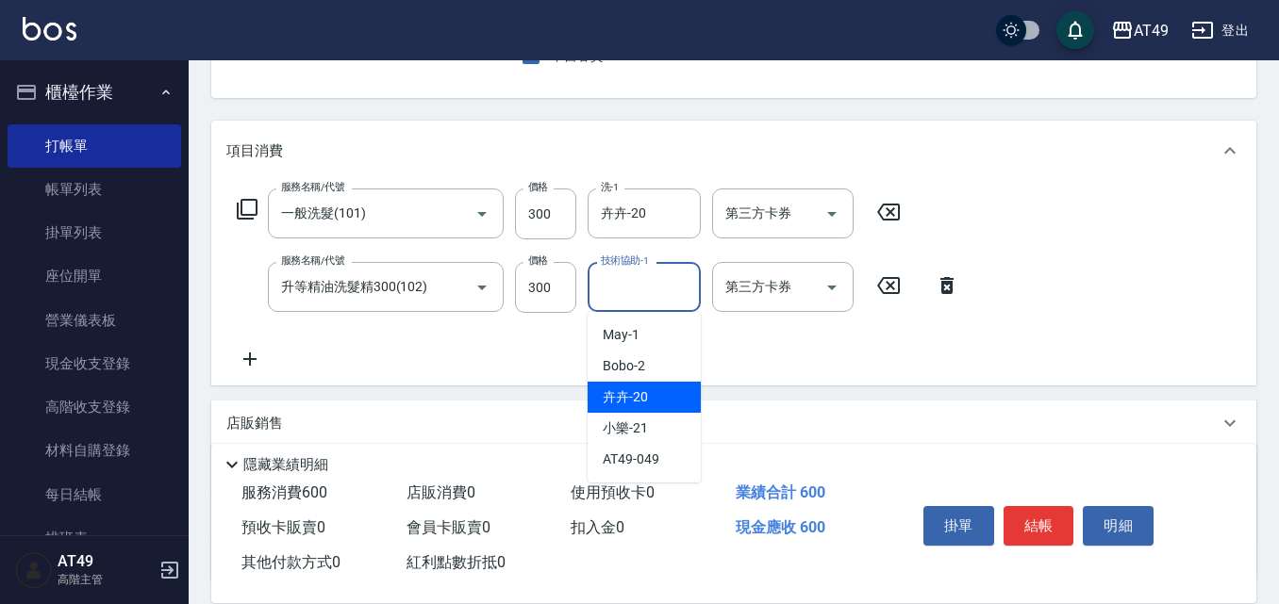
click at [658, 396] on div "卉卉 -20" at bounding box center [643, 397] width 113 height 31
type input "卉卉-20"
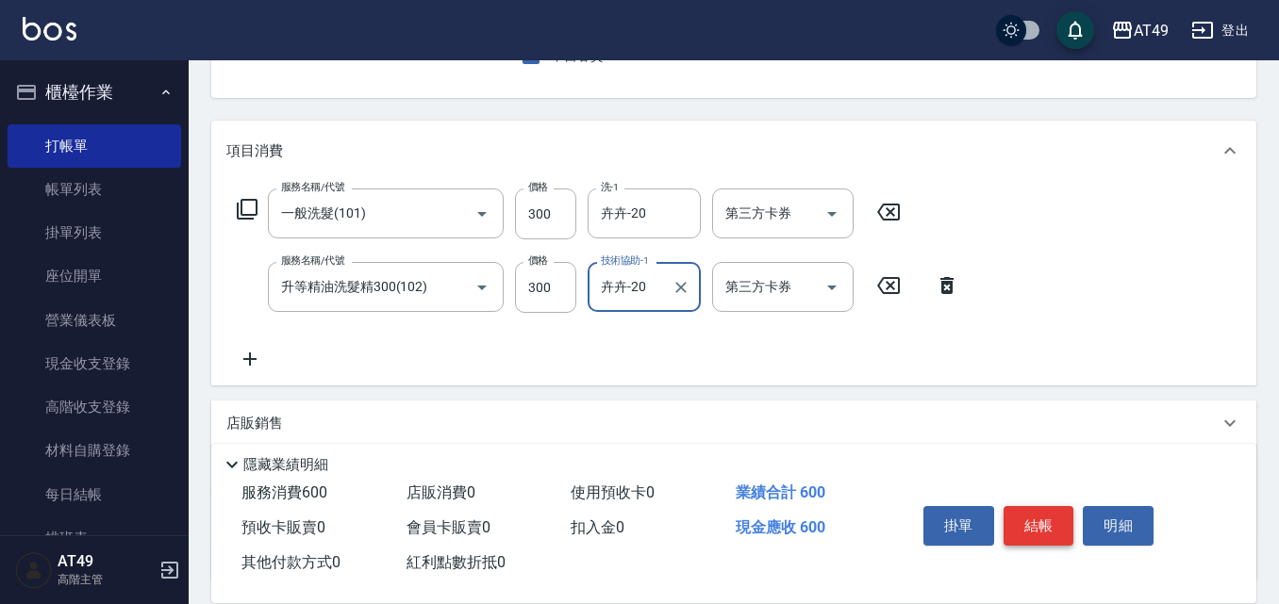
click at [1050, 506] on button "結帳" at bounding box center [1038, 526] width 71 height 40
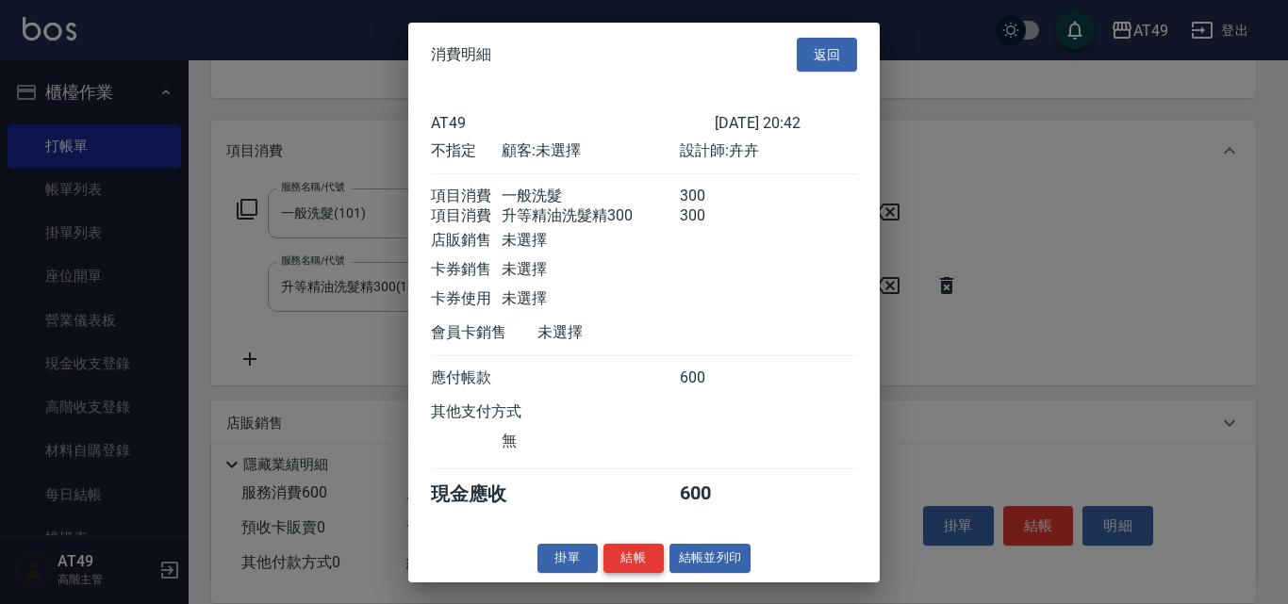
click at [638, 573] on button "結帳" at bounding box center [633, 558] width 60 height 29
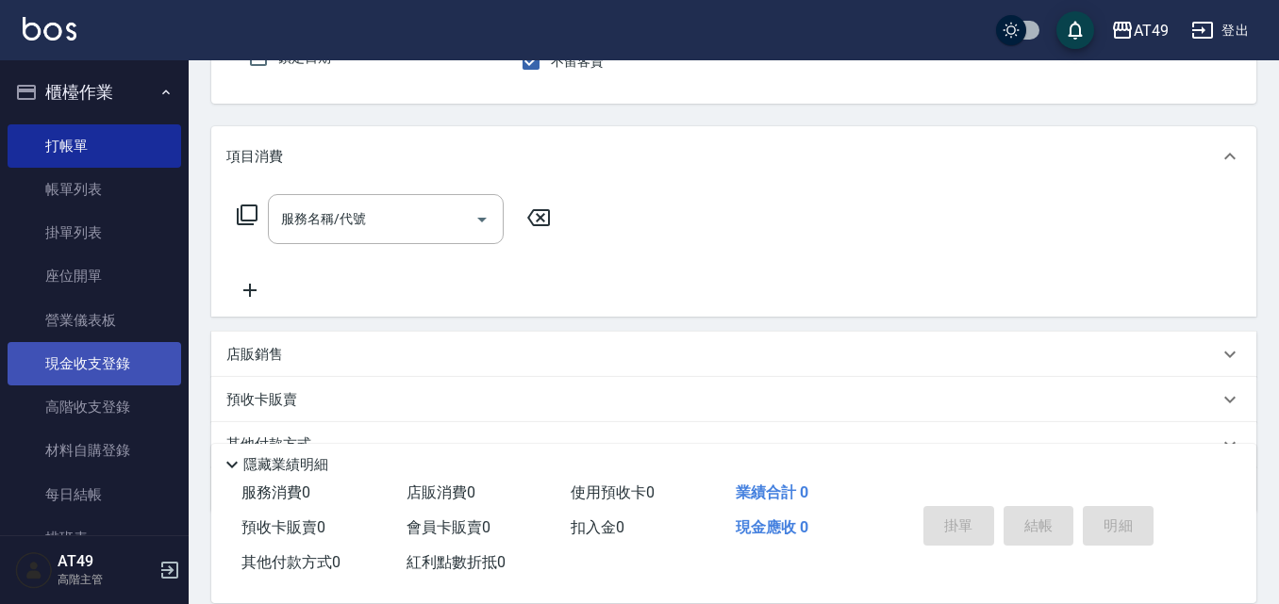
scroll to position [94, 0]
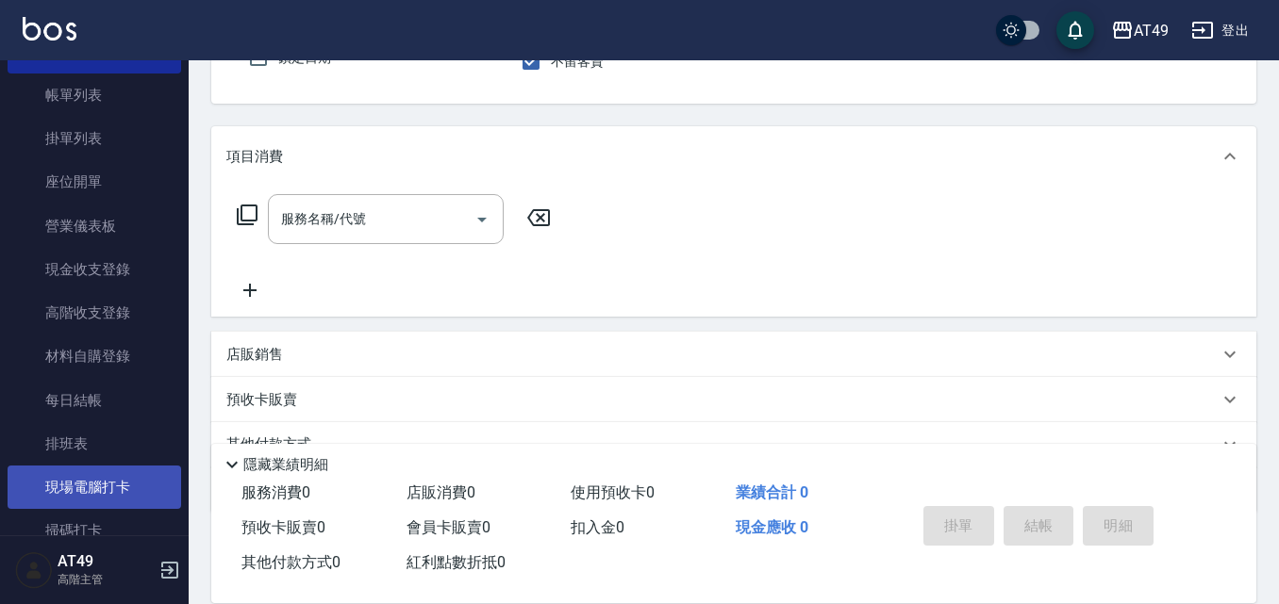
click at [93, 489] on link "現場電腦打卡" at bounding box center [94, 487] width 173 height 43
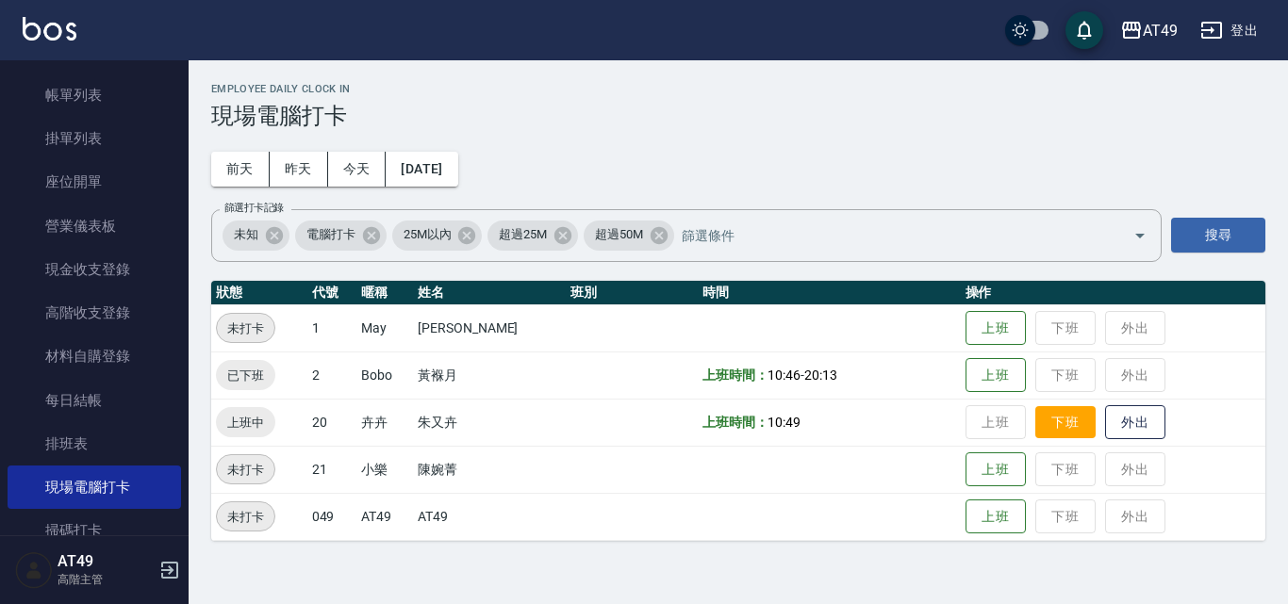
click at [1057, 428] on button "下班" at bounding box center [1065, 422] width 60 height 33
